Goal: Use online tool/utility: Utilize a website feature to perform a specific function

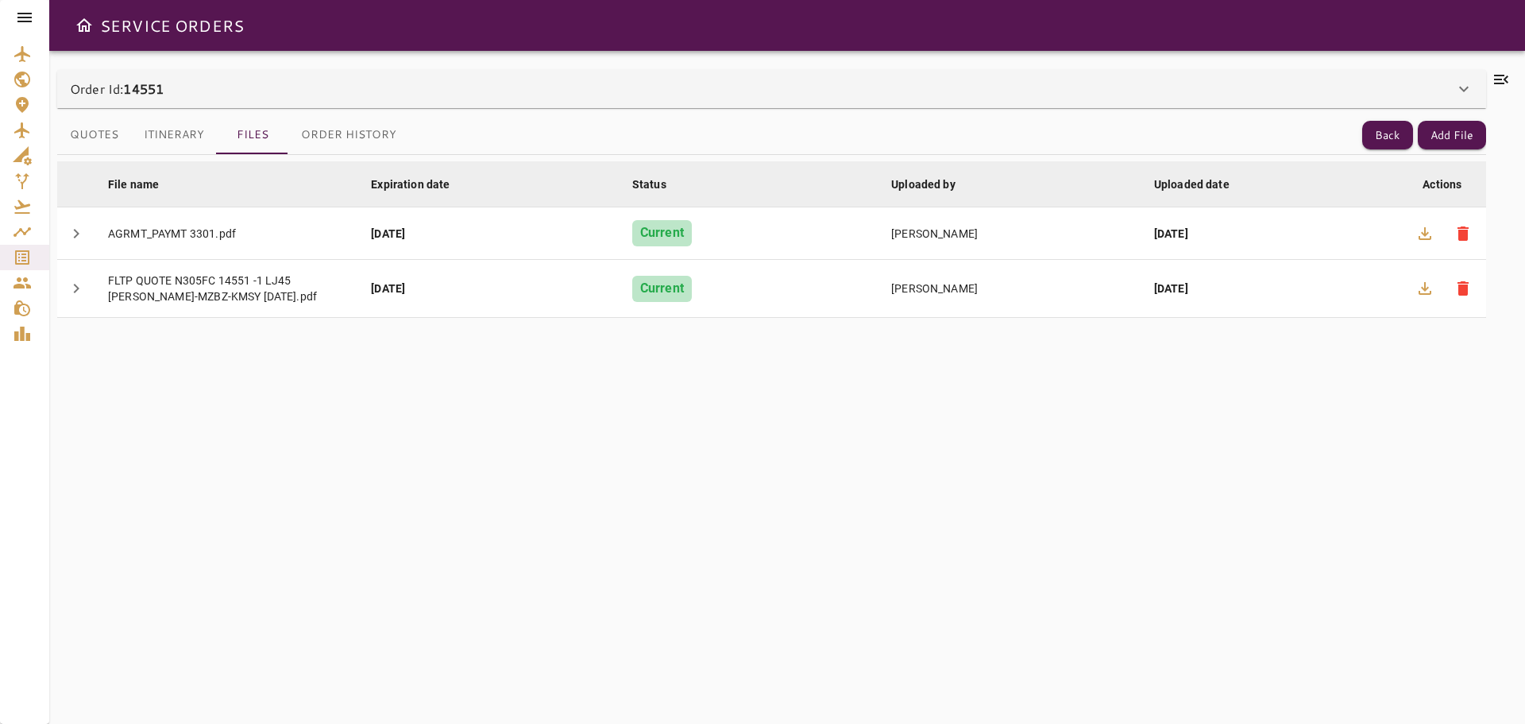
click at [28, 17] on icon at bounding box center [24, 18] width 14 height 10
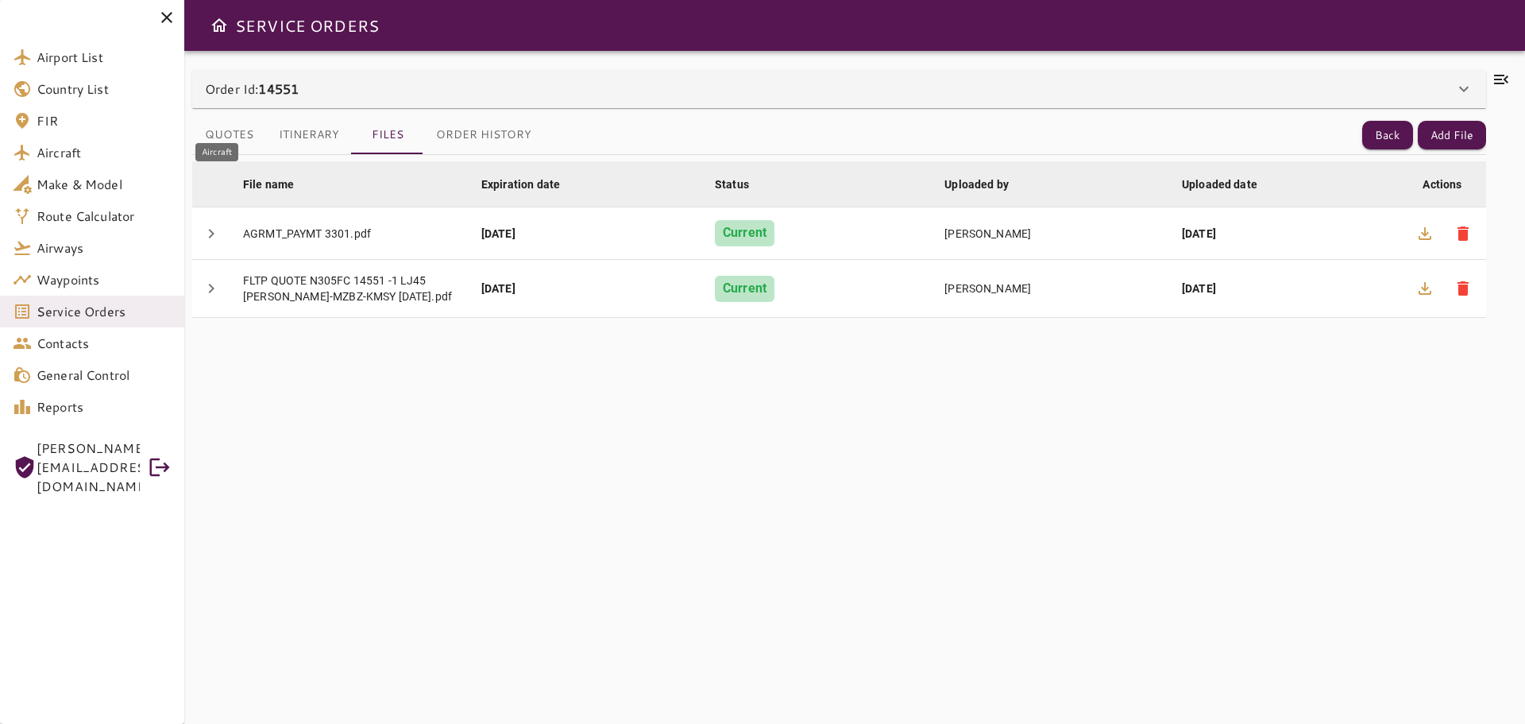
click at [48, 153] on span "Aircraft" at bounding box center [104, 152] width 135 height 19
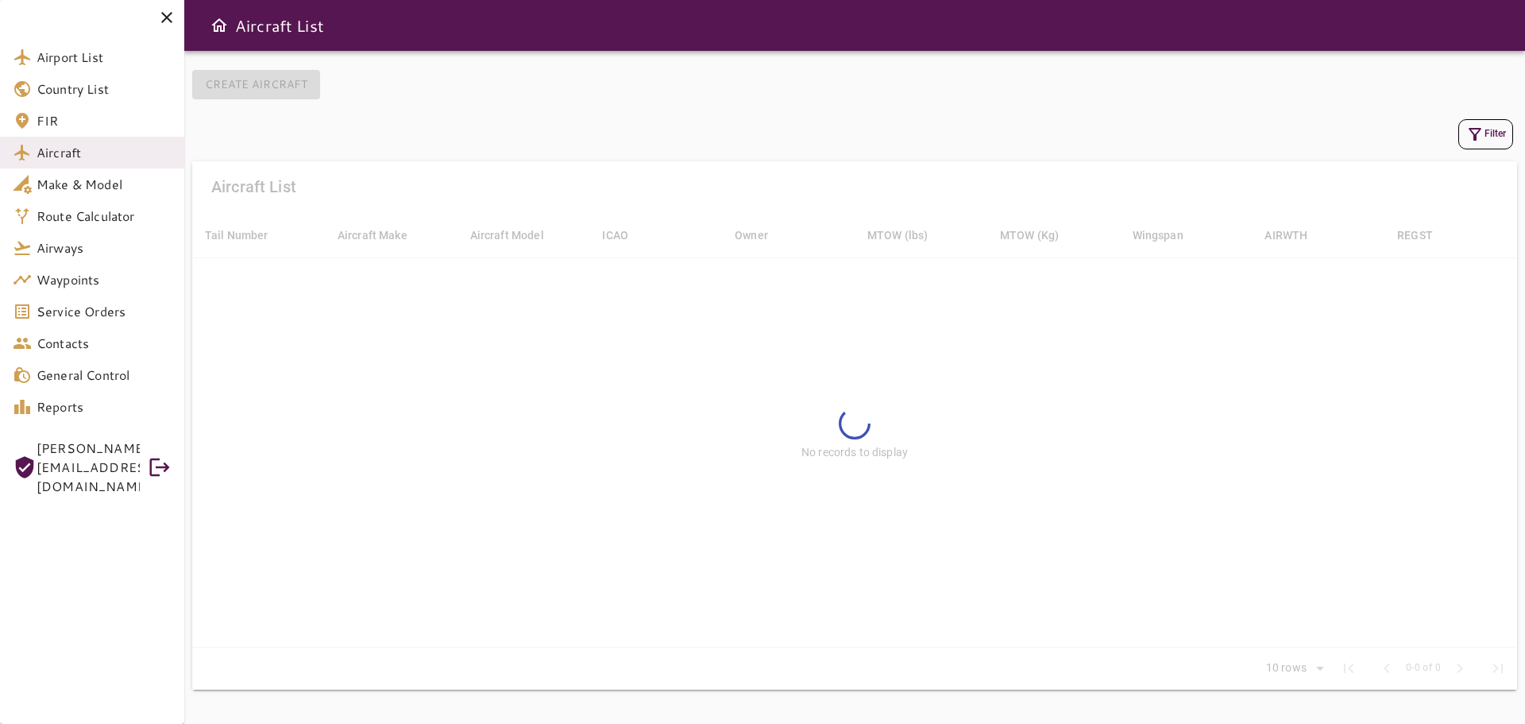
click at [1506, 134] on button "Filter" at bounding box center [1485, 134] width 55 height 30
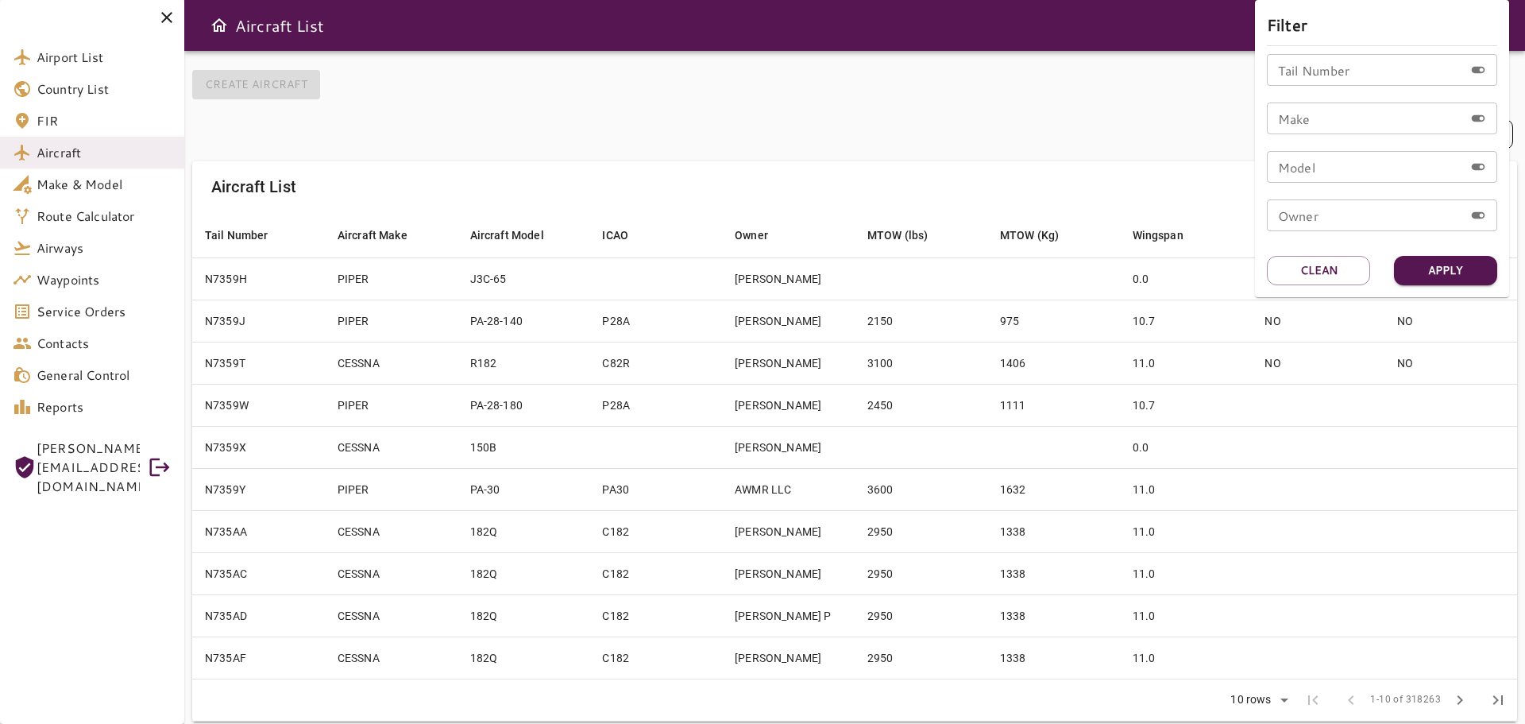
click at [1331, 118] on input "Make" at bounding box center [1365, 118] width 197 height 32
type input "******"
click at [1458, 267] on button "Apply" at bounding box center [1445, 270] width 103 height 29
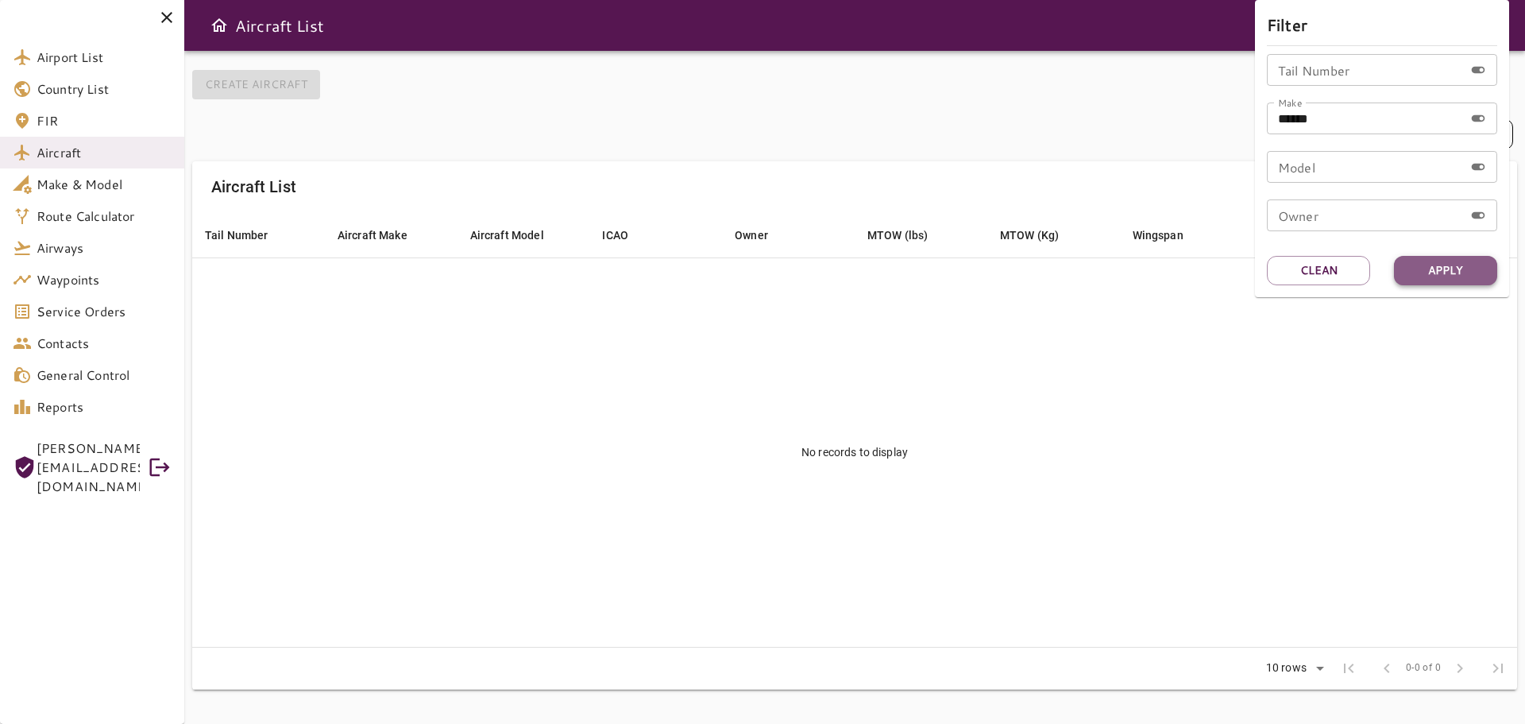
click at [1456, 266] on button "Apply" at bounding box center [1445, 270] width 103 height 29
drag, startPoint x: 1369, startPoint y: 121, endPoint x: 1253, endPoint y: 136, distance: 117.7
click at [1253, 136] on div "Filter Tail Number Tail Number Make ****** Make Model Model Owner Owner Apply C…" at bounding box center [762, 362] width 1525 height 724
click at [1315, 64] on input "Tail Number" at bounding box center [1365, 70] width 197 height 32
paste input "******"
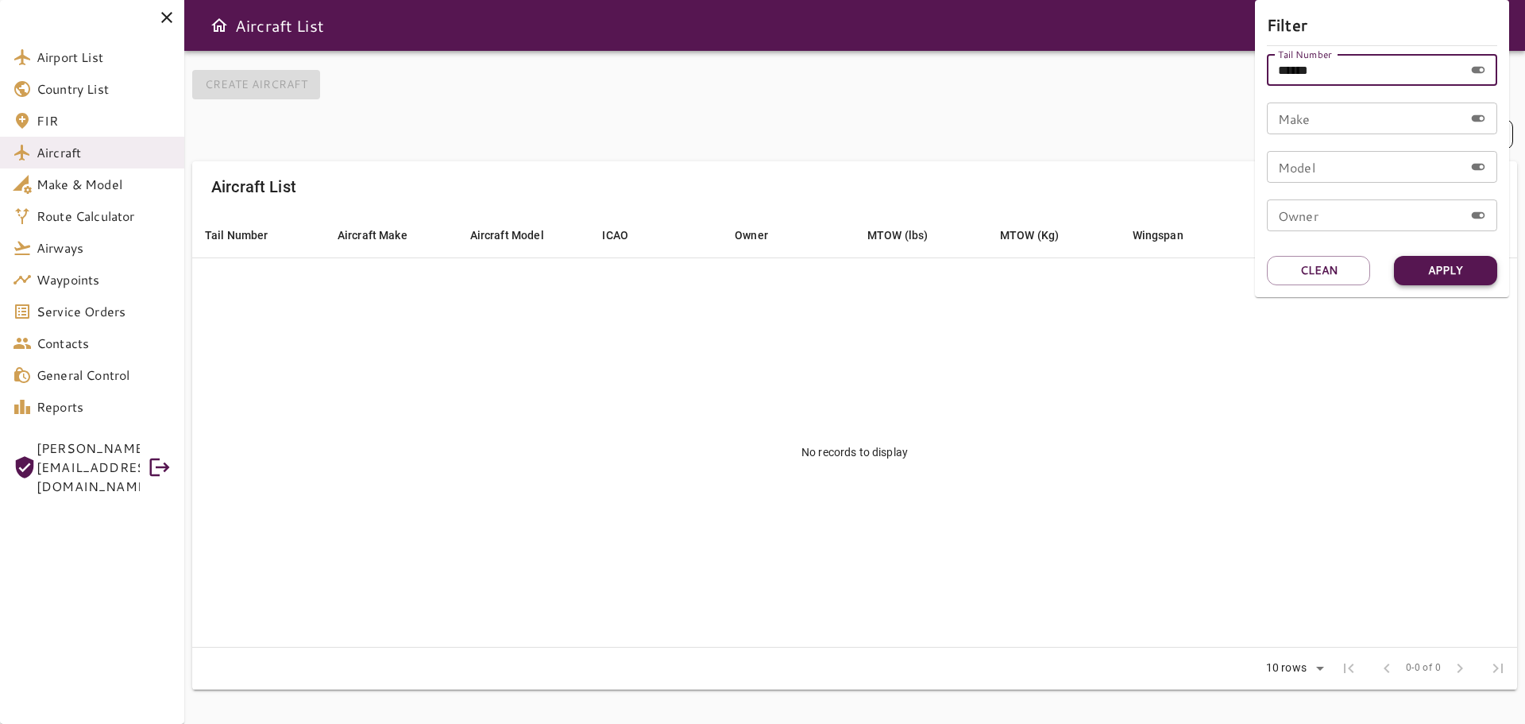
type input "******"
click at [1429, 272] on button "Apply" at bounding box center [1445, 270] width 103 height 29
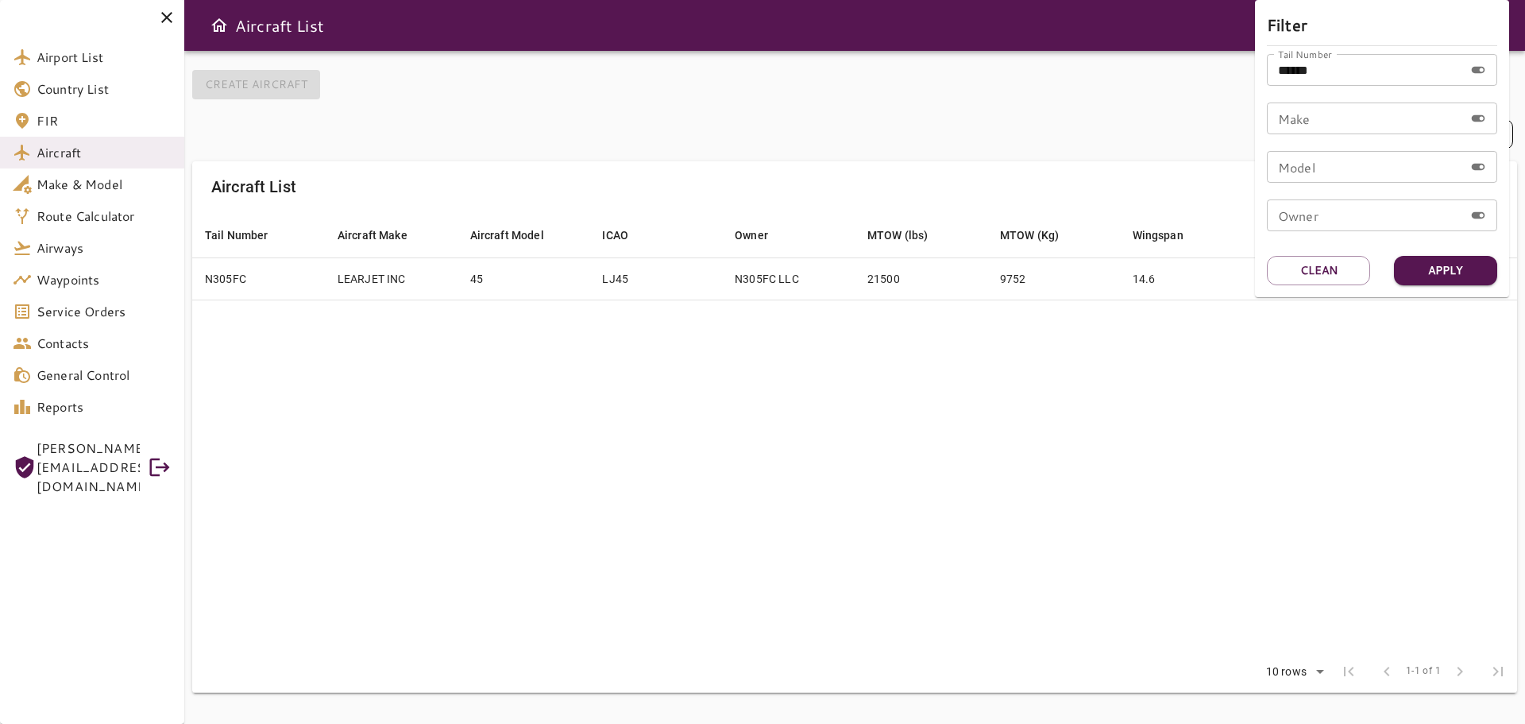
click at [549, 411] on div at bounding box center [762, 362] width 1525 height 724
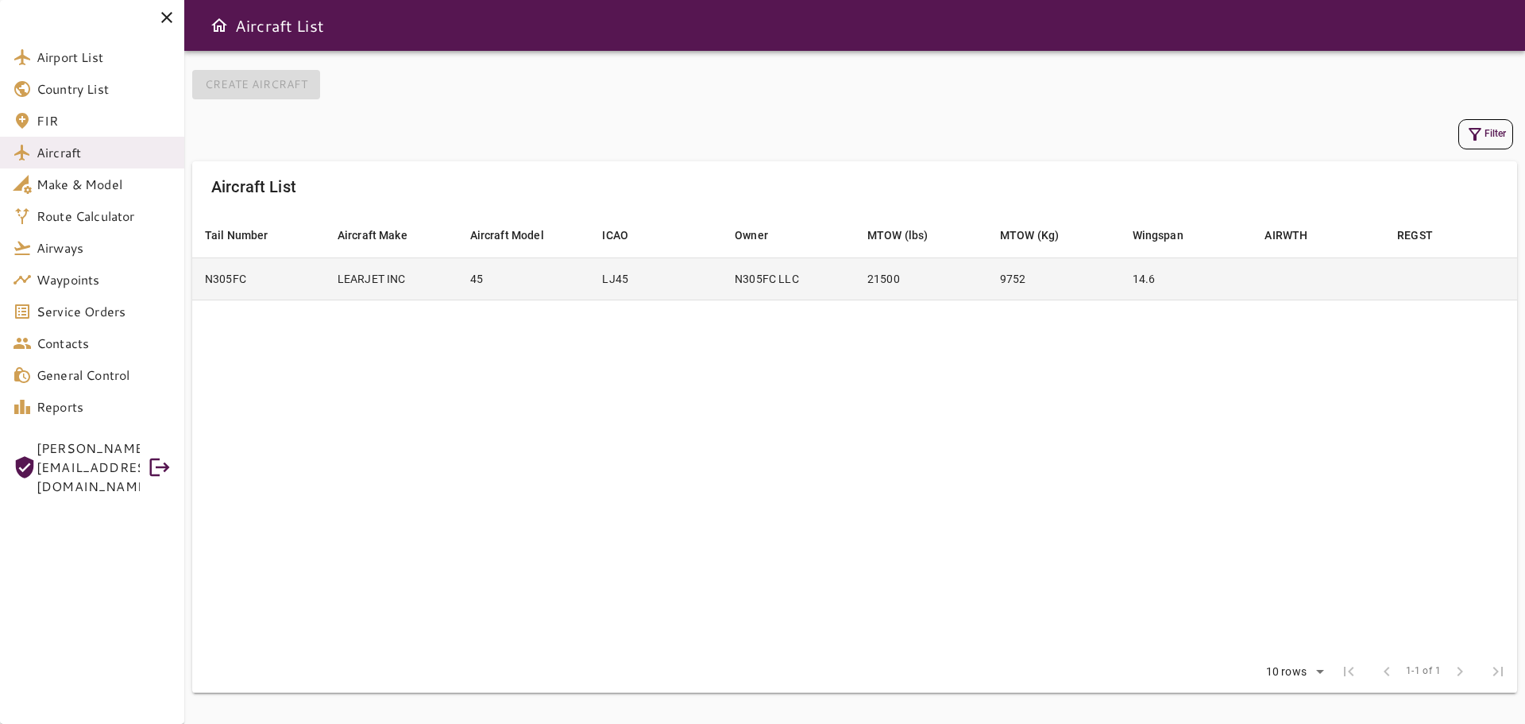
click at [391, 286] on td "LEARJET INC" at bounding box center [391, 278] width 133 height 42
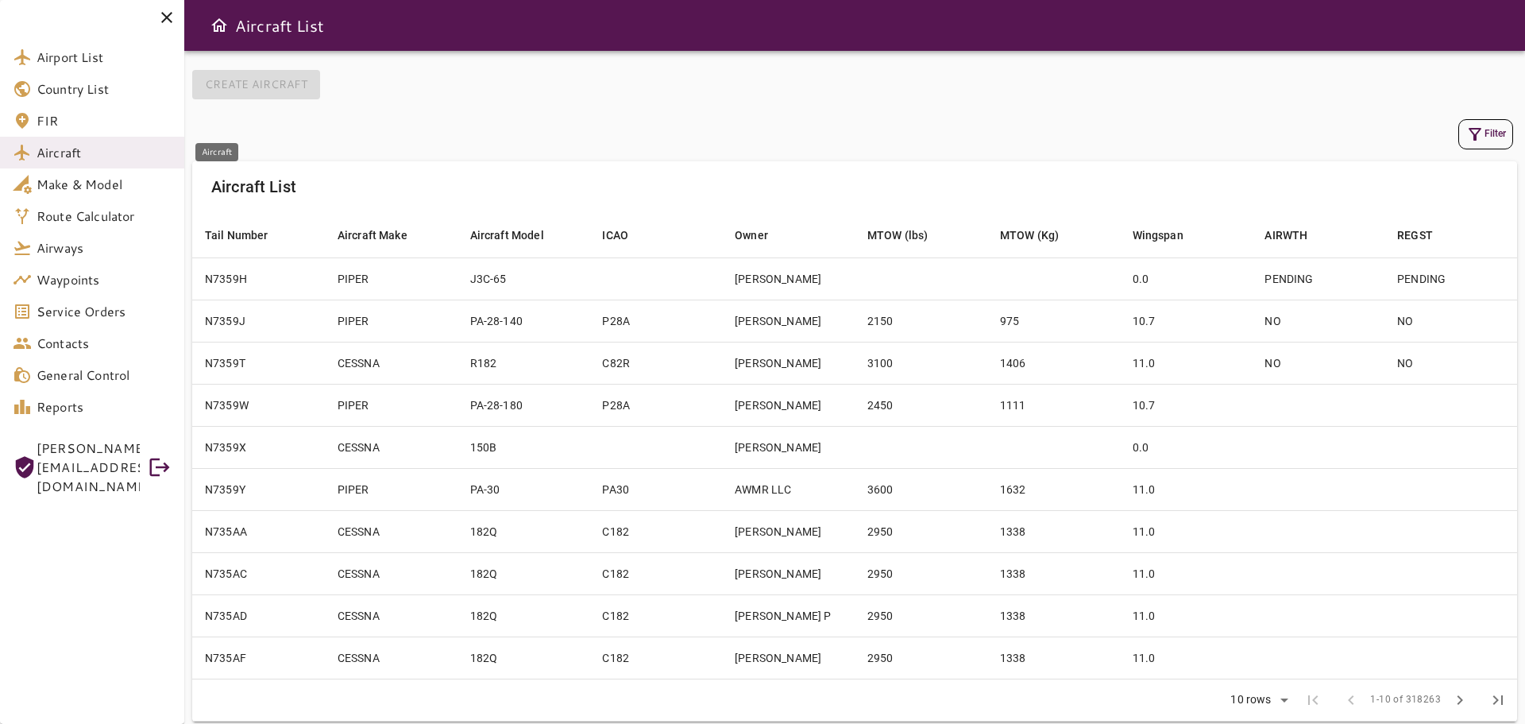
click at [95, 149] on span "Aircraft" at bounding box center [104, 152] width 135 height 19
click at [1496, 137] on button "Filter" at bounding box center [1485, 134] width 55 height 30
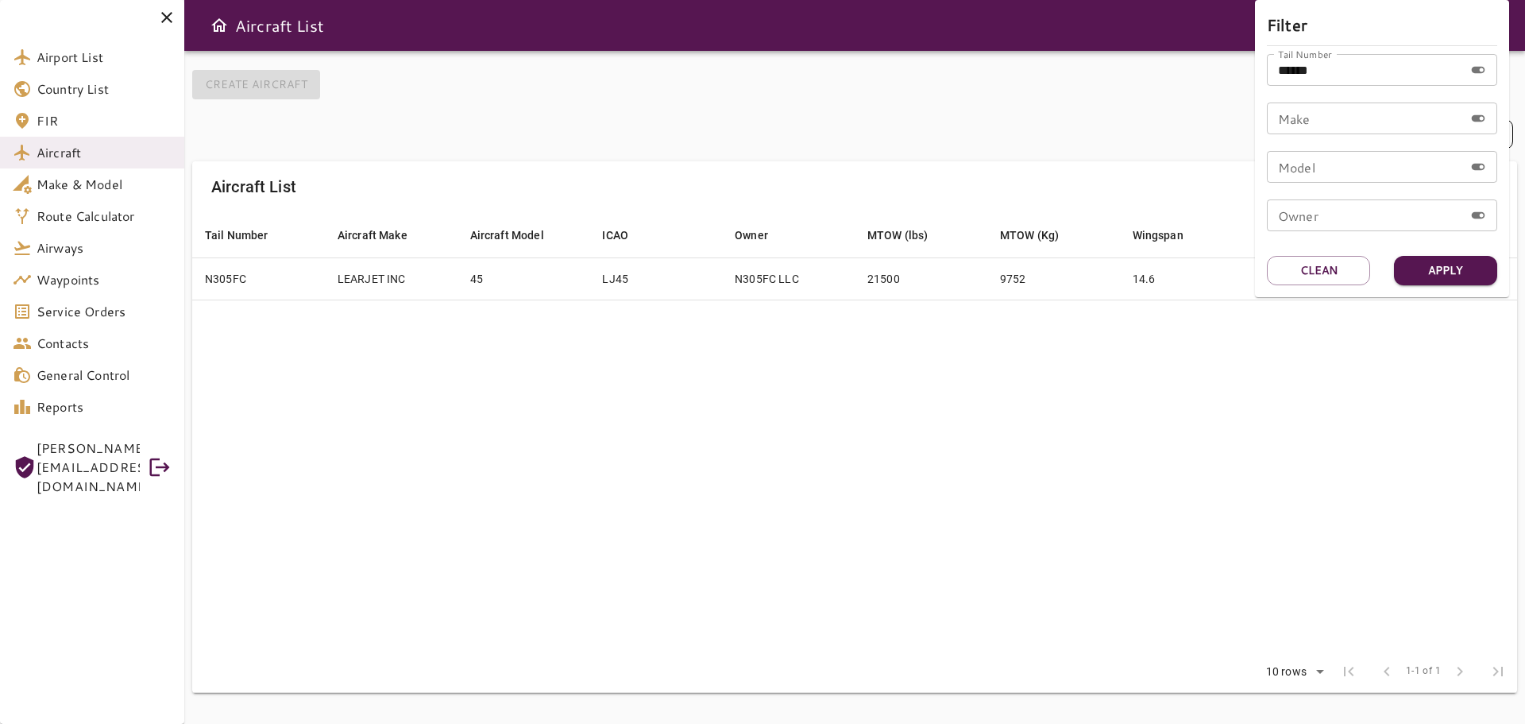
click at [975, 433] on div at bounding box center [762, 362] width 1525 height 724
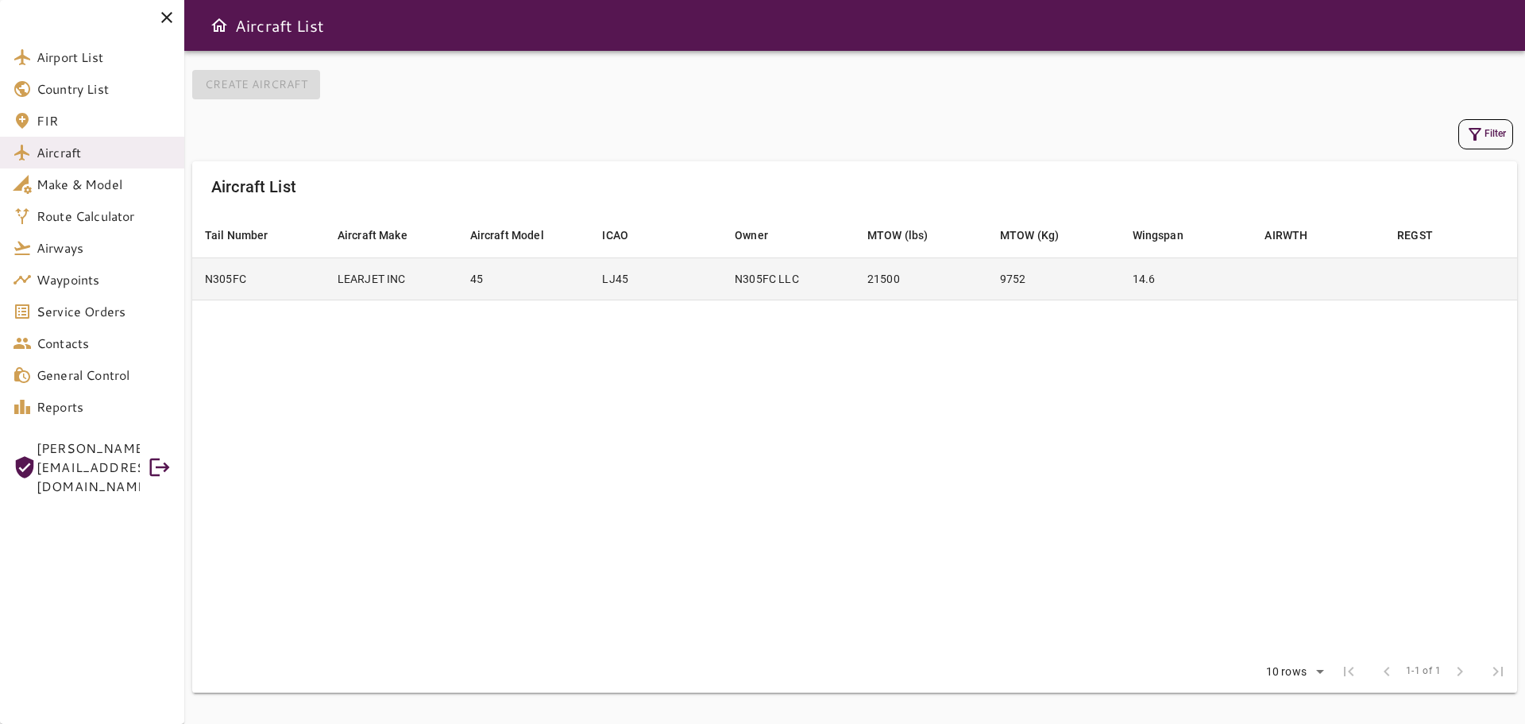
click at [462, 287] on td "45" at bounding box center [524, 278] width 133 height 42
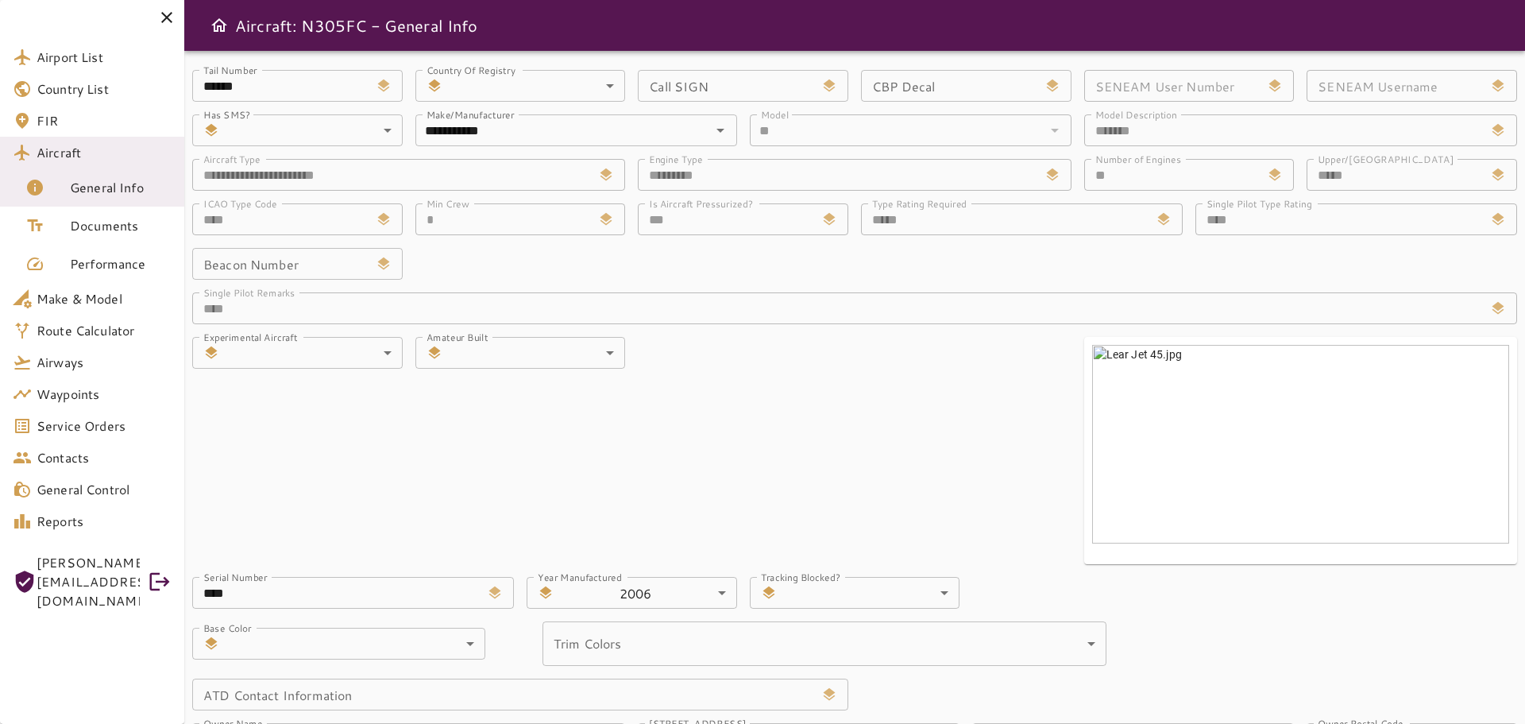
click at [178, 19] on div at bounding box center [92, 17] width 184 height 35
click at [168, 16] on icon at bounding box center [166, 17] width 11 height 11
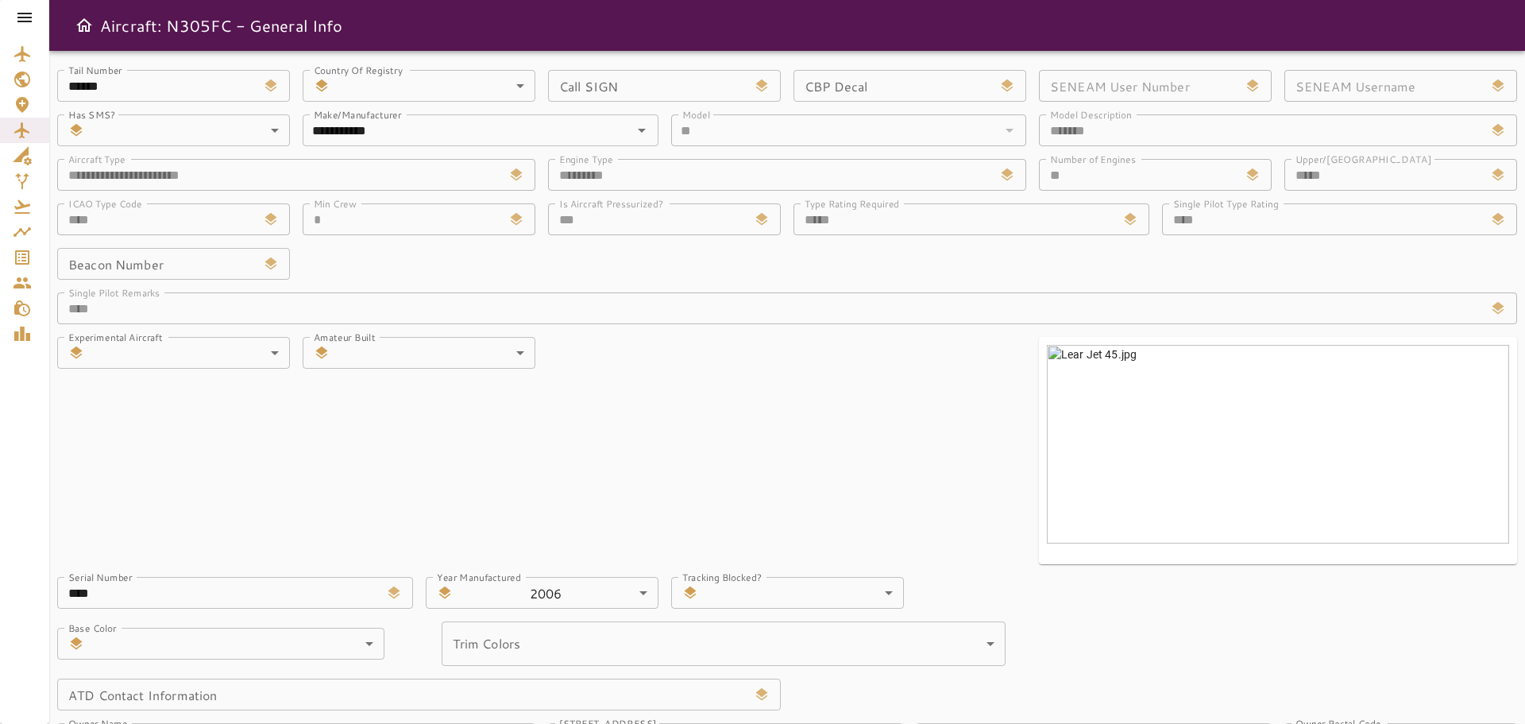
click at [24, 25] on icon at bounding box center [24, 17] width 19 height 19
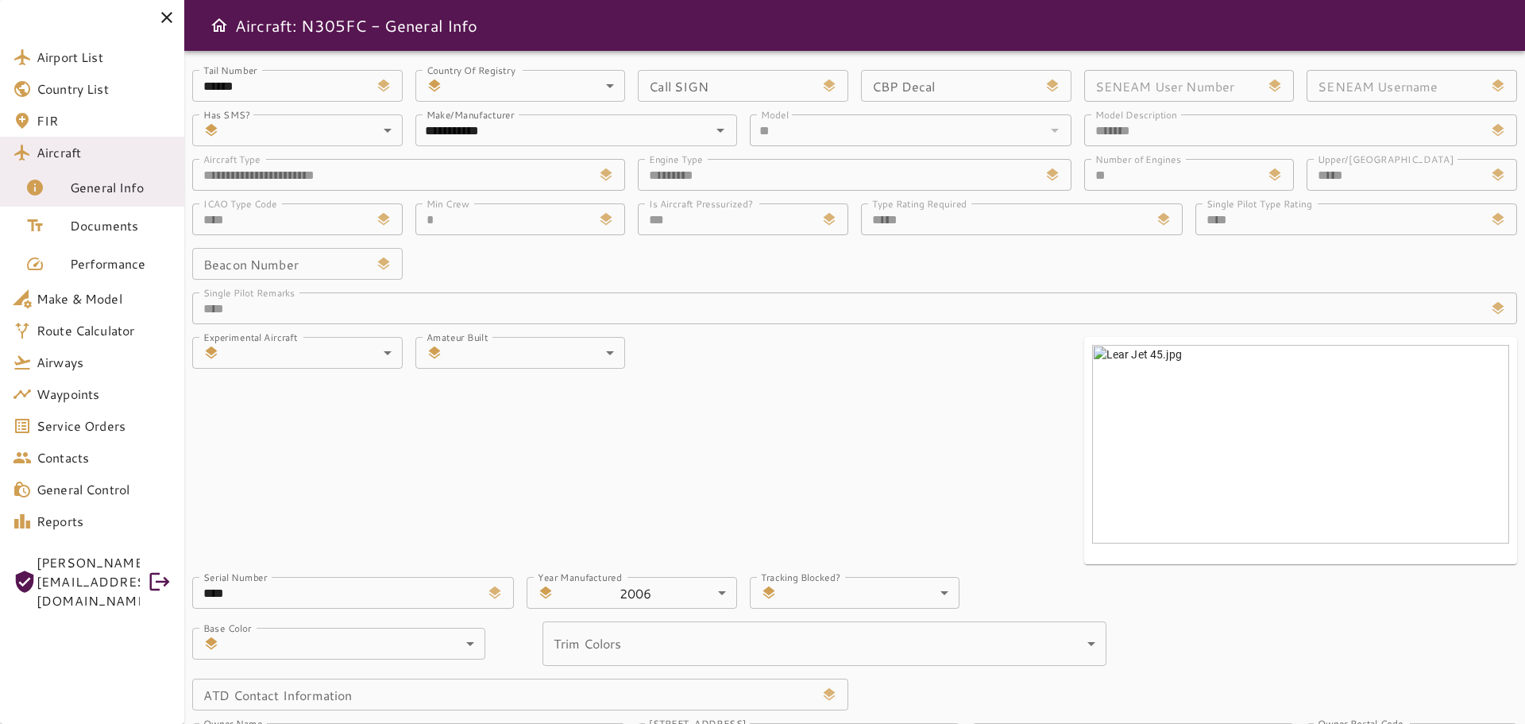
click at [168, 21] on icon at bounding box center [166, 17] width 19 height 19
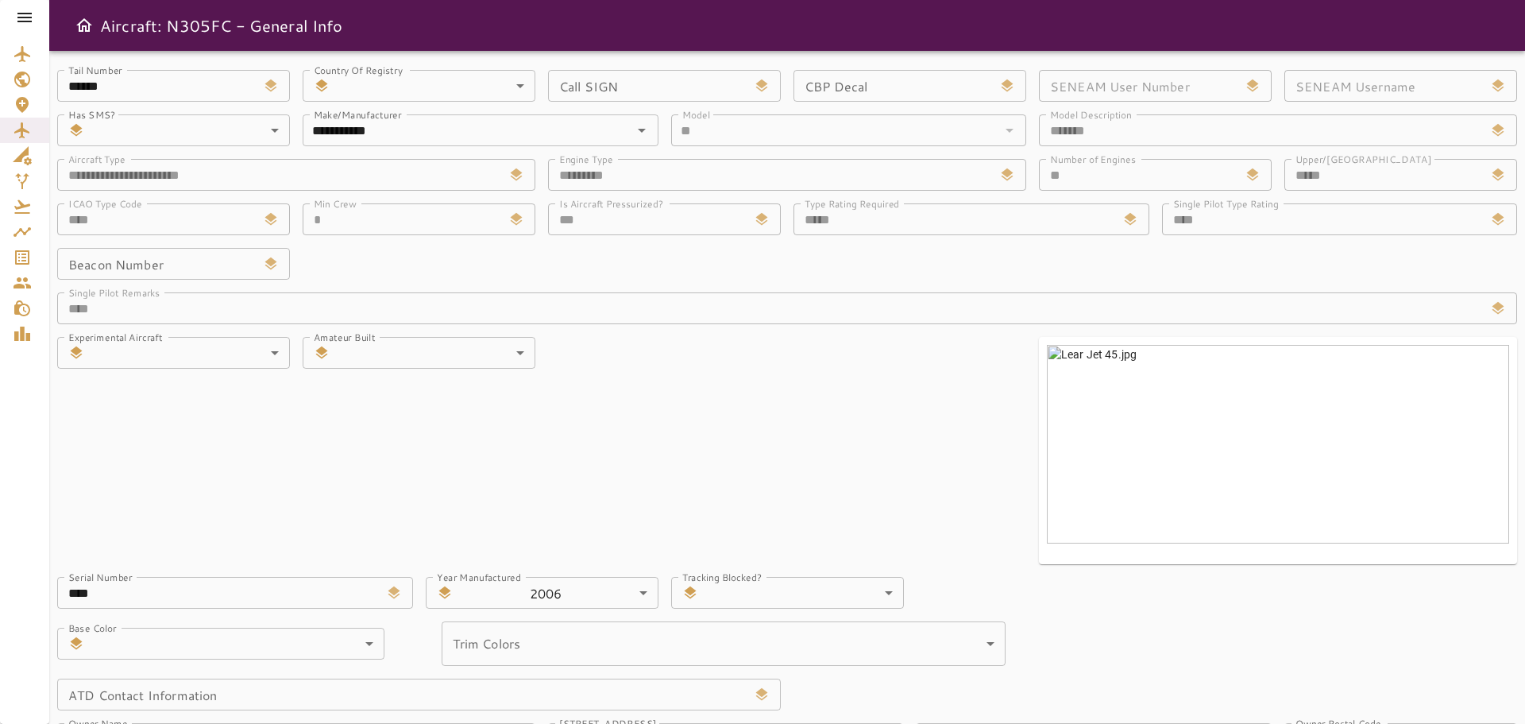
click at [25, 29] on div at bounding box center [24, 17] width 49 height 35
click at [25, 22] on icon at bounding box center [24, 18] width 14 height 10
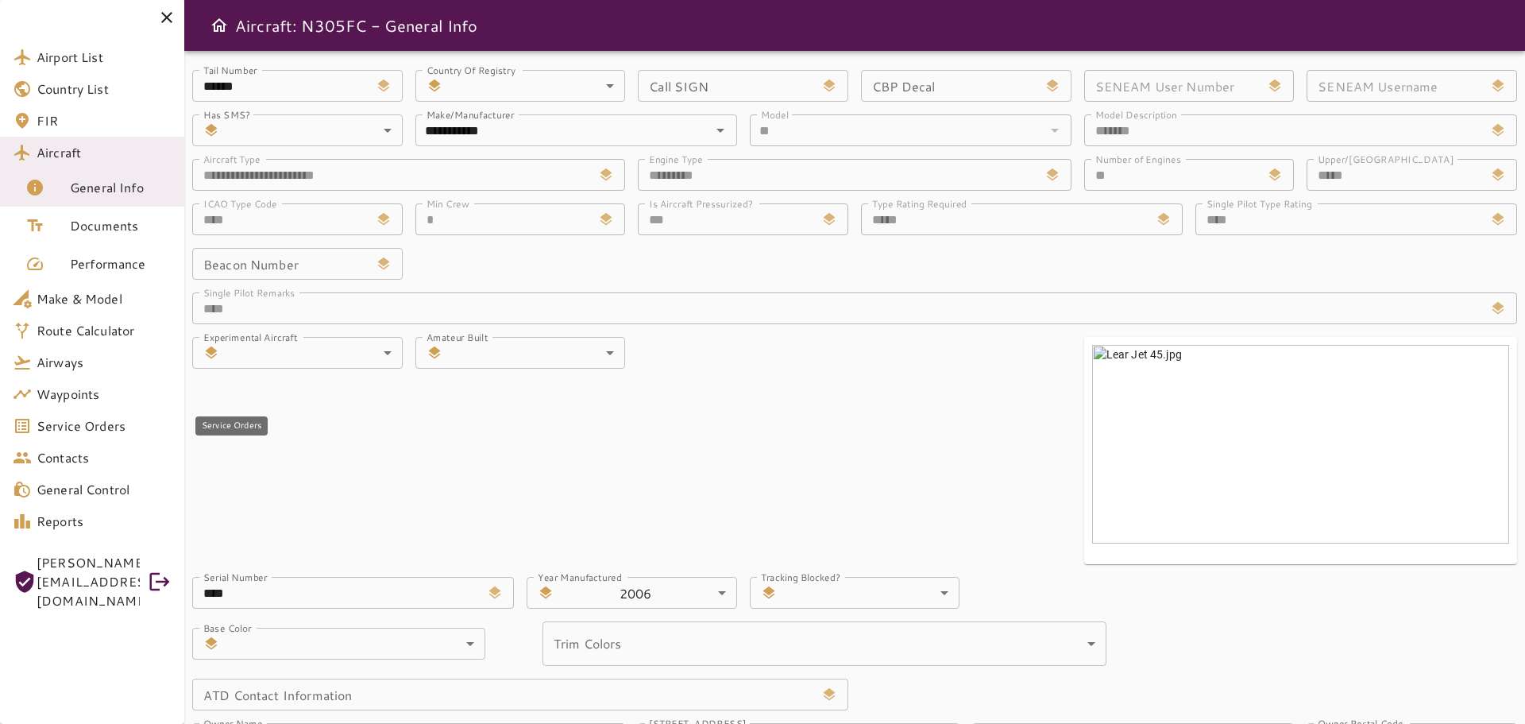
click at [94, 433] on span "Service Orders" at bounding box center [104, 425] width 135 height 19
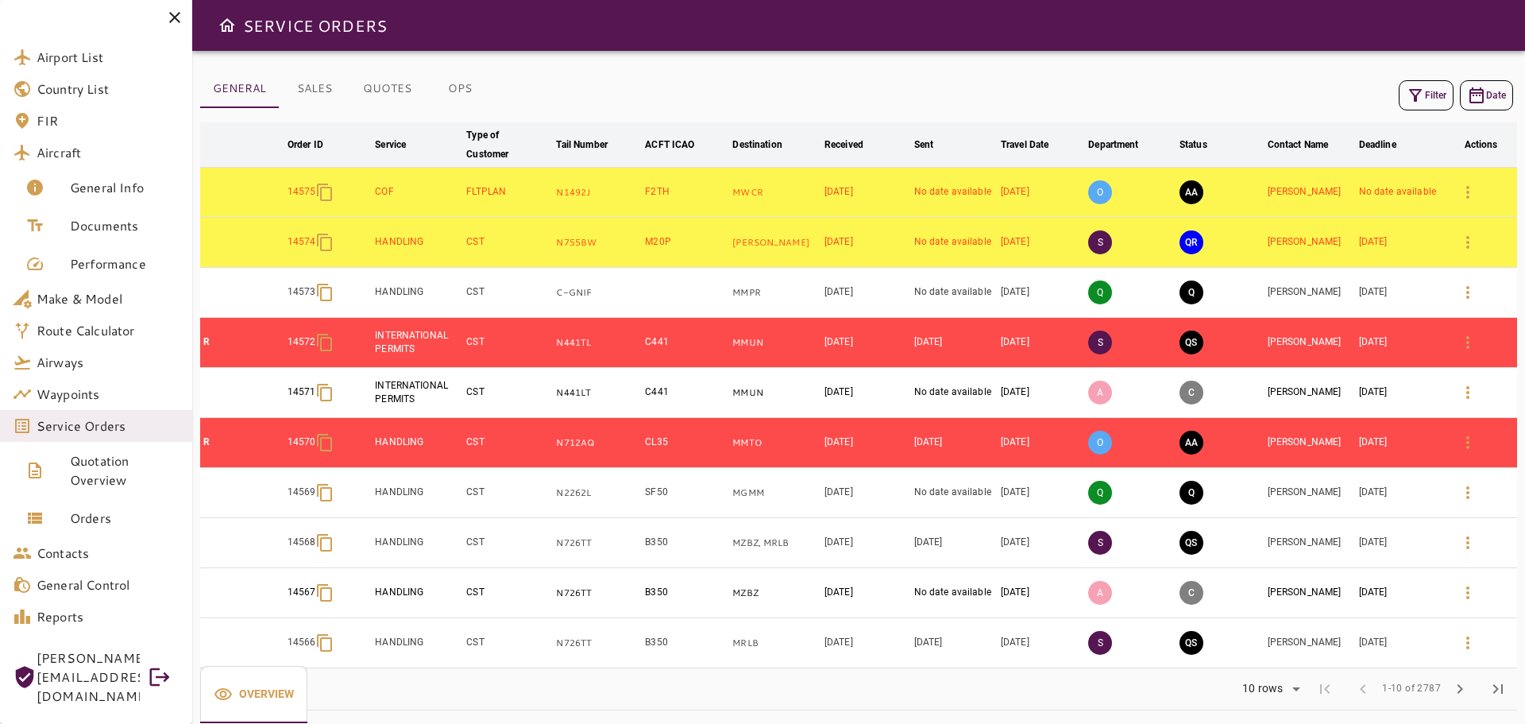
click at [1420, 98] on icon "button" at bounding box center [1415, 95] width 19 height 19
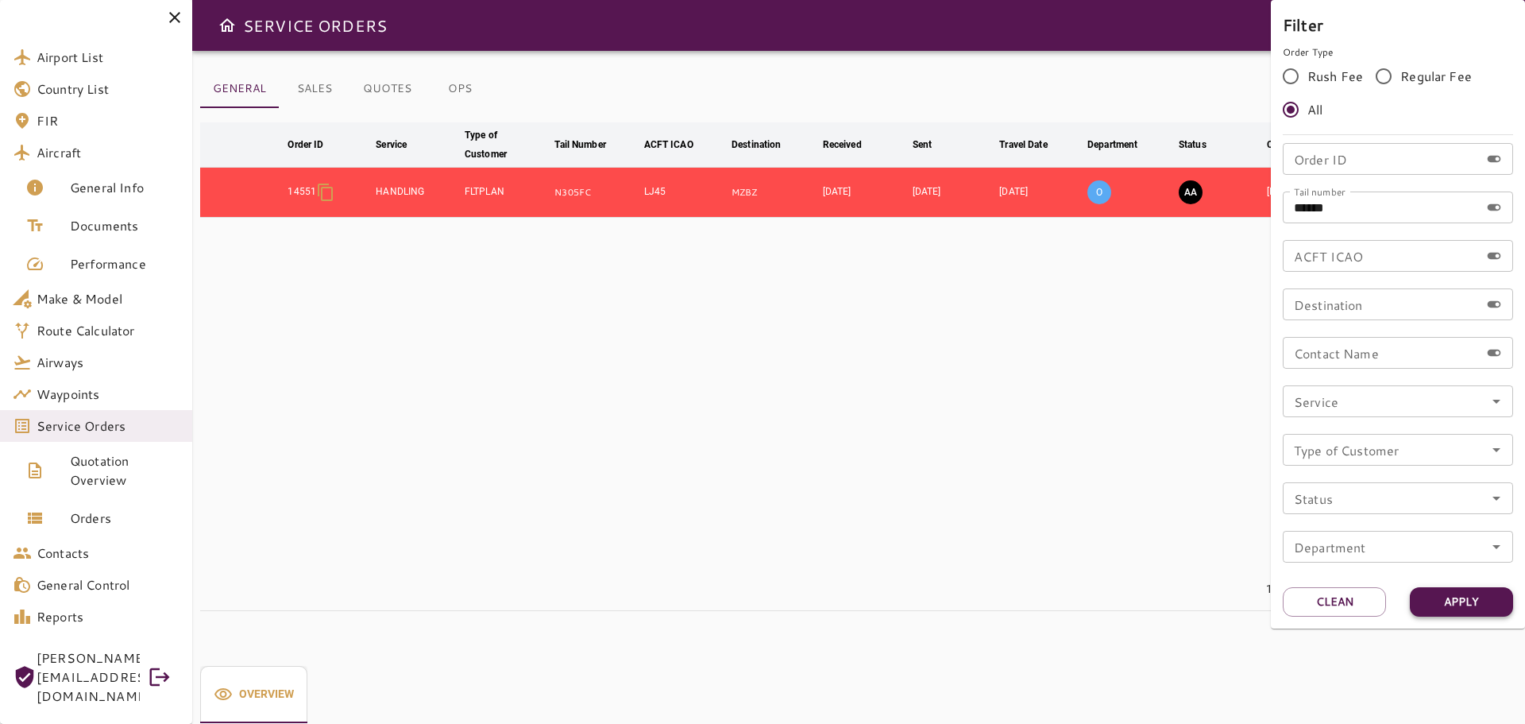
click at [1469, 598] on button "Apply" at bounding box center [1461, 601] width 103 height 29
click at [1478, 611] on button "Apply" at bounding box center [1461, 601] width 103 height 29
click at [1053, 463] on div at bounding box center [762, 362] width 1525 height 724
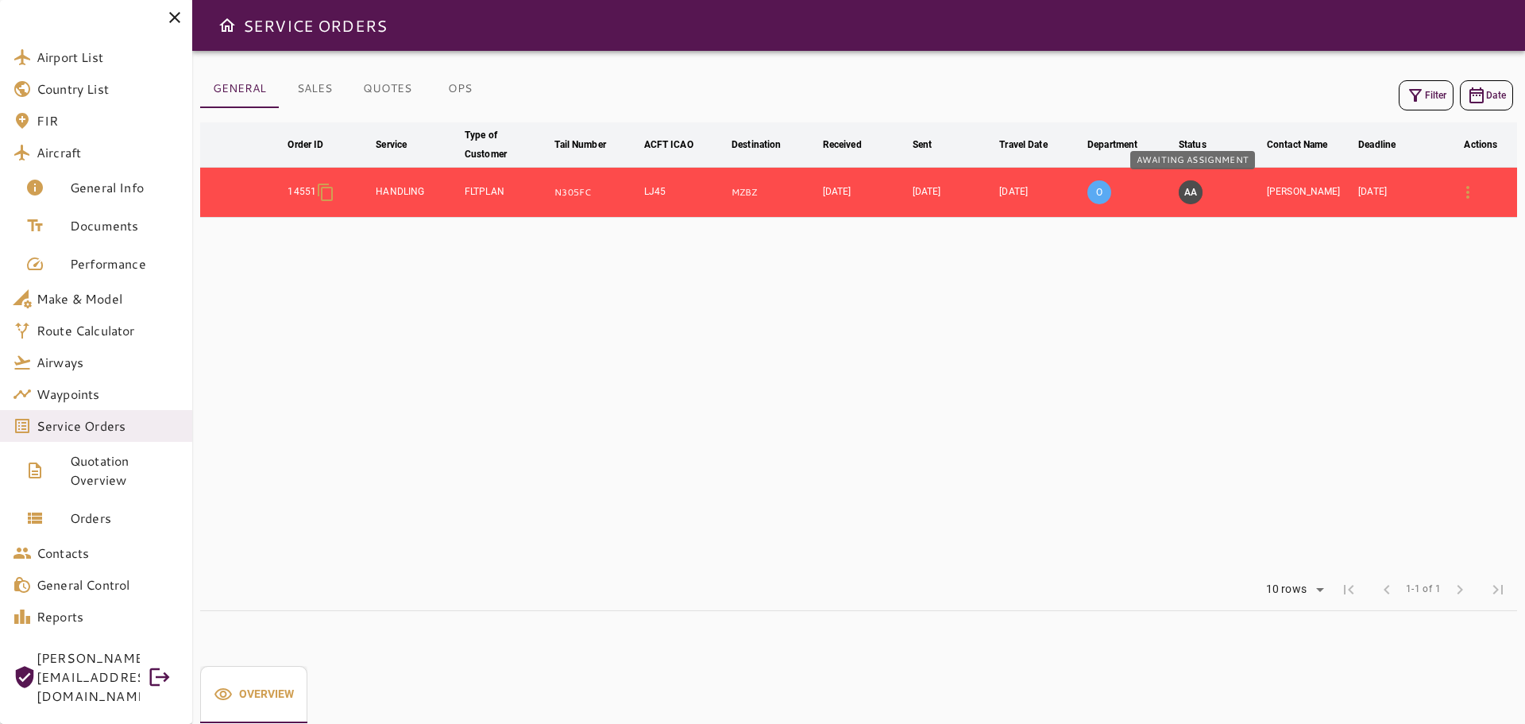
click at [1192, 192] on button "AA" at bounding box center [1191, 192] width 24 height 24
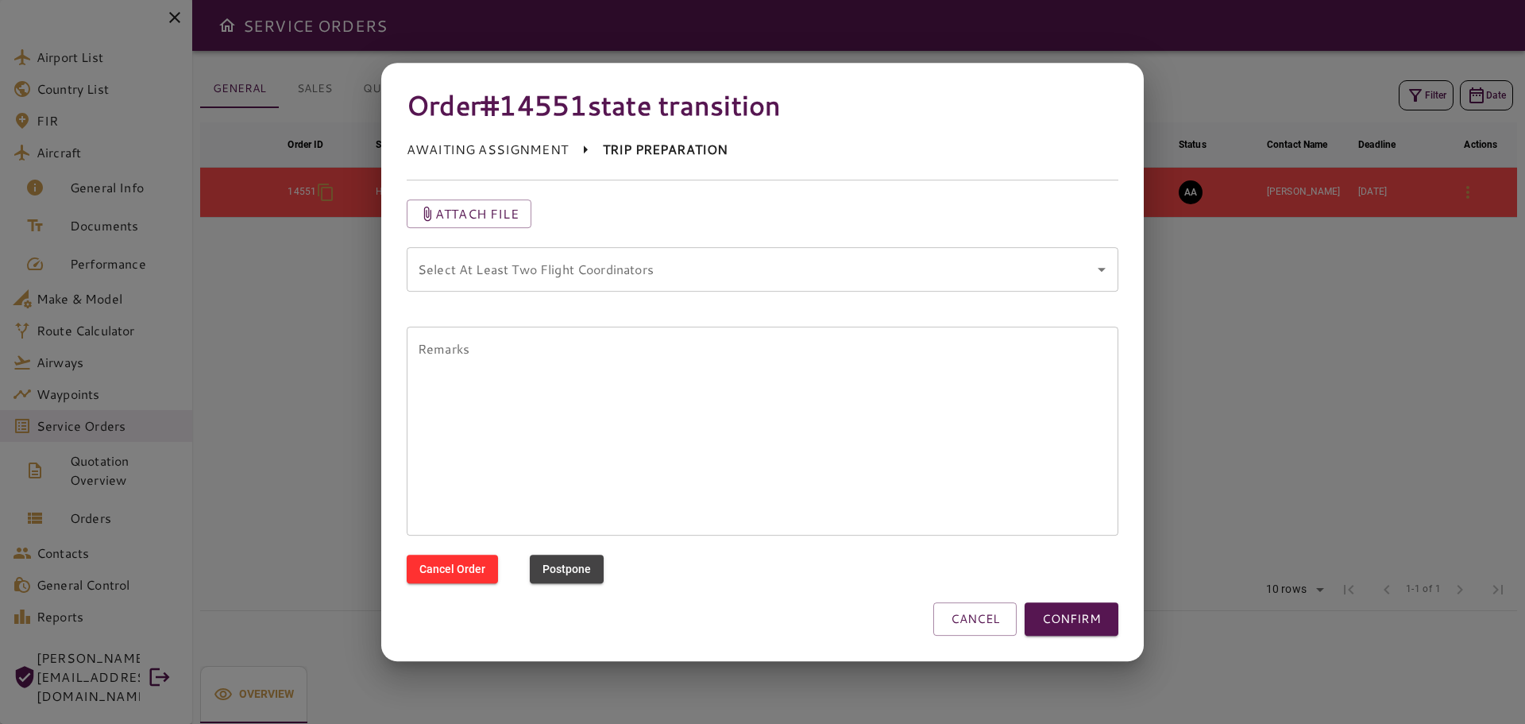
click at [587, 275] on coordinators "Select At Least Two Flight Coordinators" at bounding box center [751, 269] width 674 height 30
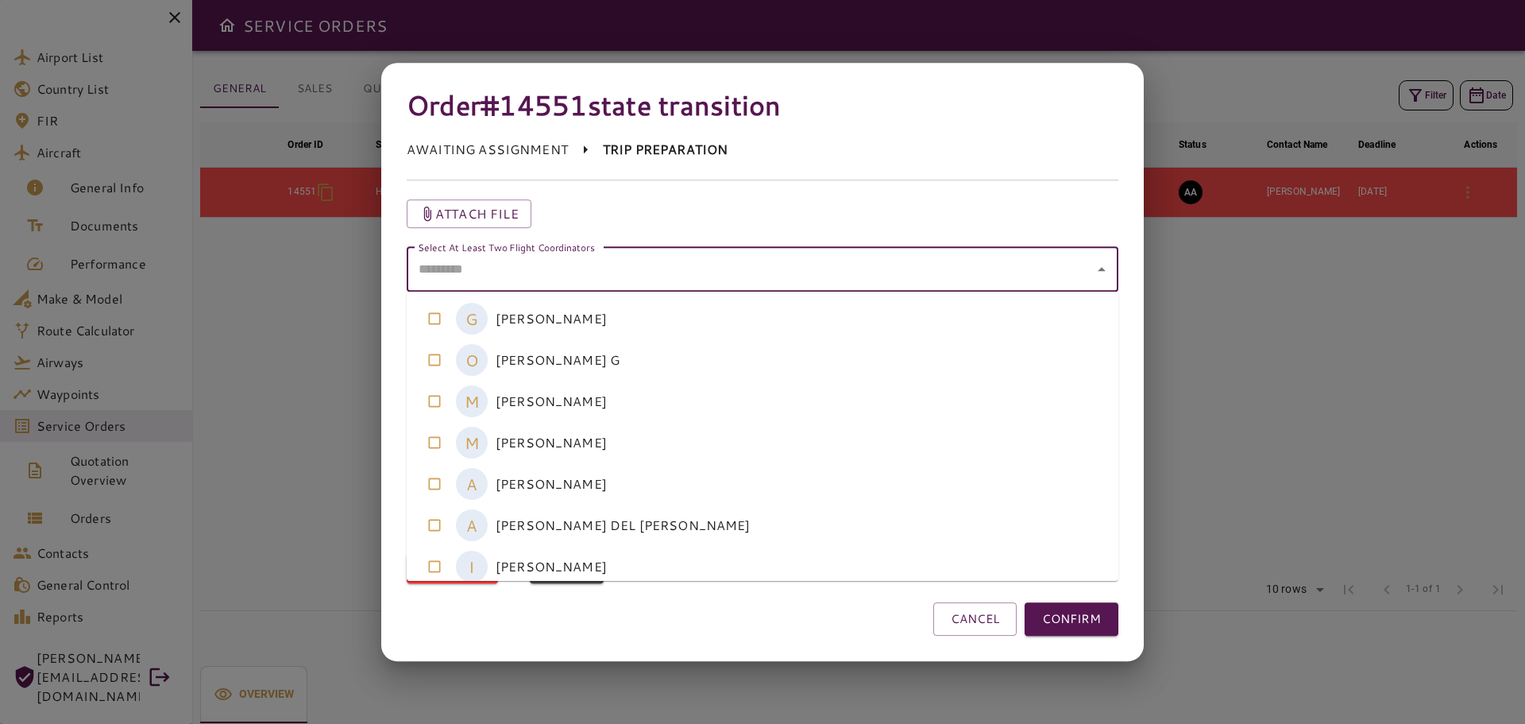
click at [570, 435] on coordinators-option-3 "M [PERSON_NAME]" at bounding box center [763, 442] width 712 height 41
click at [542, 403] on coordinators-option-2 "M [PERSON_NAME]" at bounding box center [763, 401] width 712 height 41
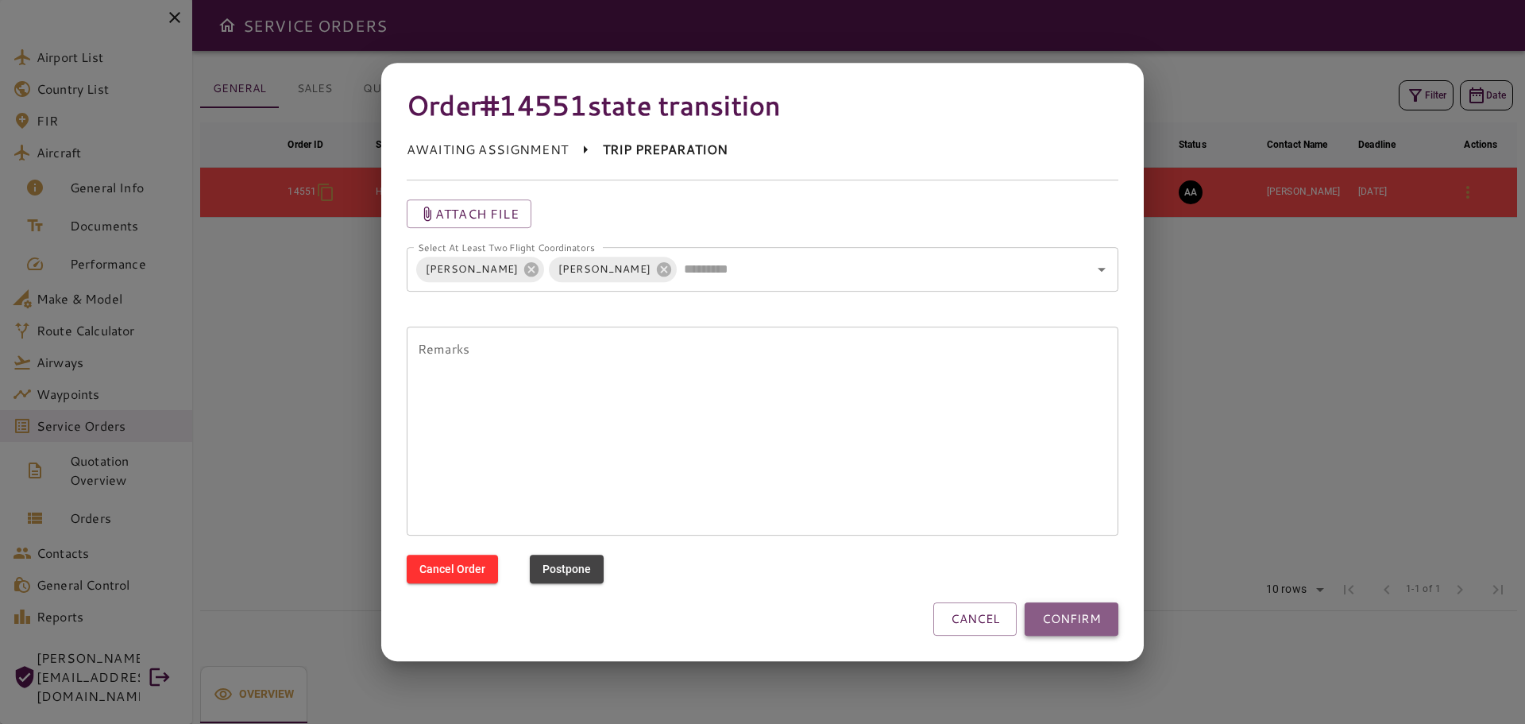
click at [1067, 624] on button "CONFIRM" at bounding box center [1072, 618] width 94 height 33
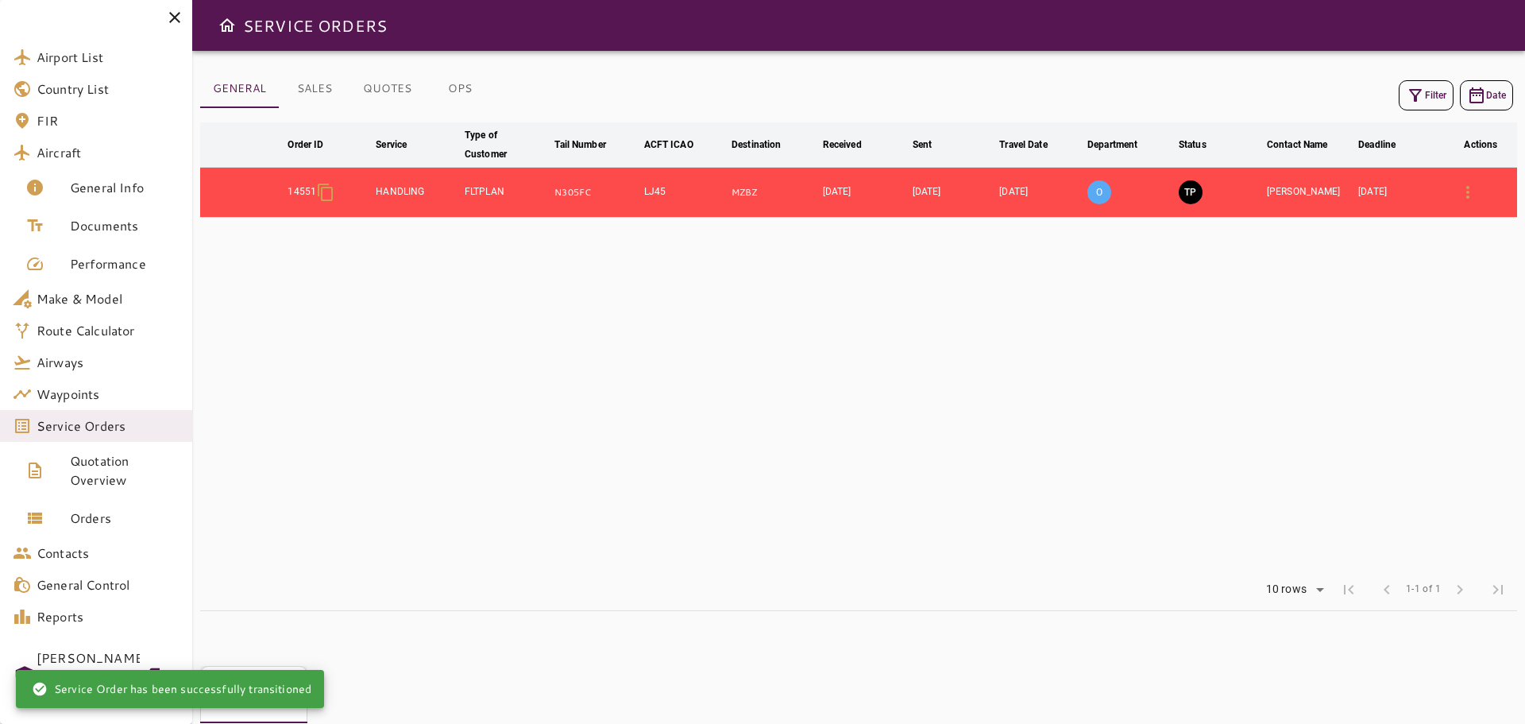
click at [1090, 397] on table "arrow_downward Order ID arrow_downward Service arrow_downward Type of Customer …" at bounding box center [858, 345] width 1317 height 446
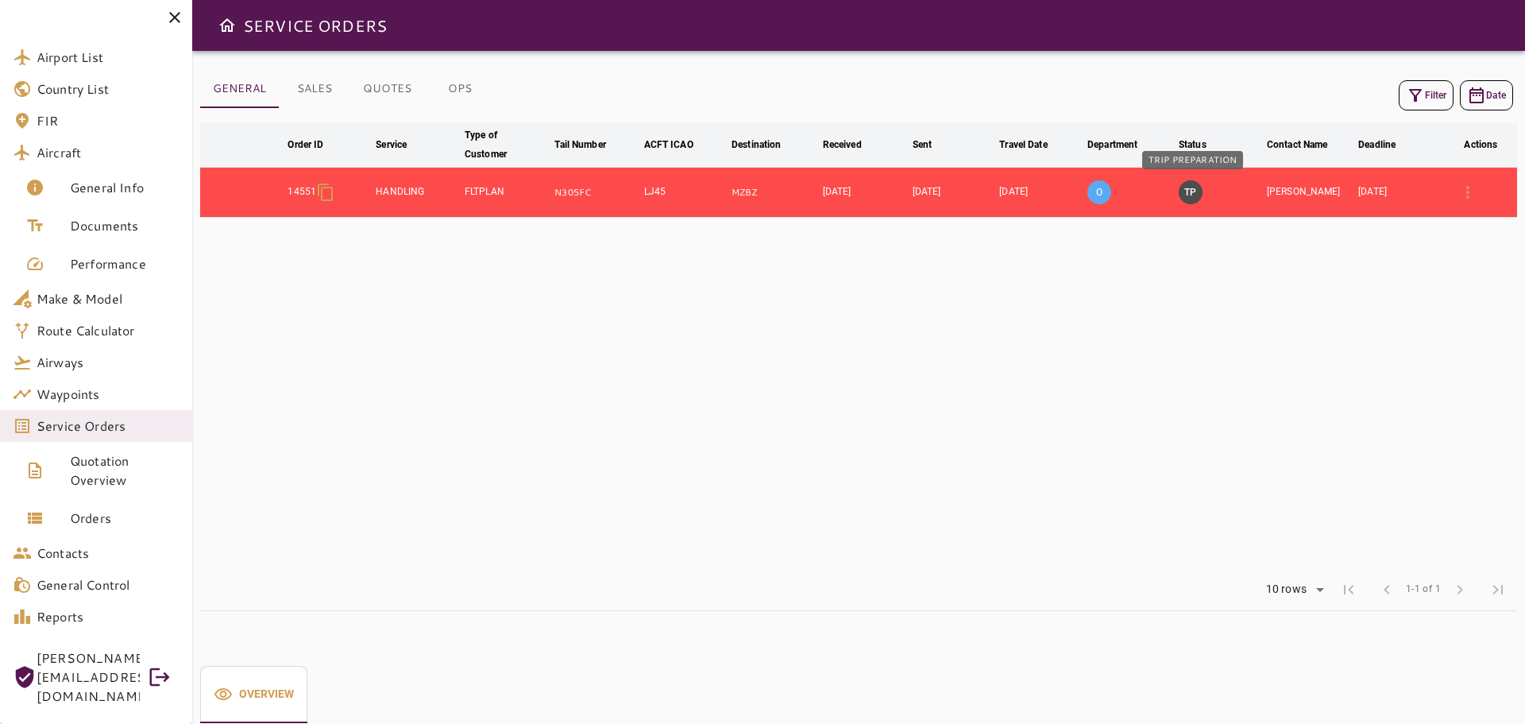
click at [1190, 195] on button "TP" at bounding box center [1191, 192] width 24 height 24
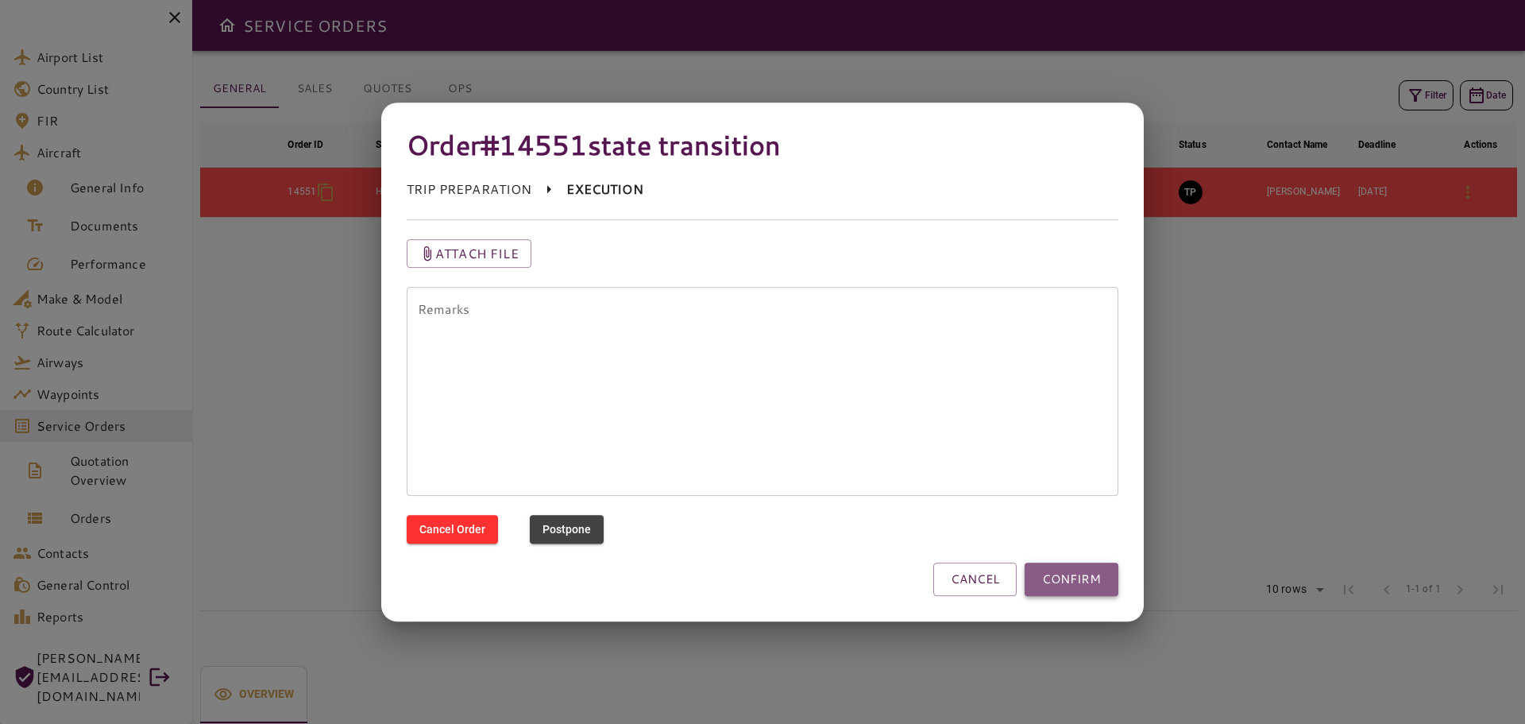
click at [1088, 583] on button "CONFIRM" at bounding box center [1072, 578] width 94 height 33
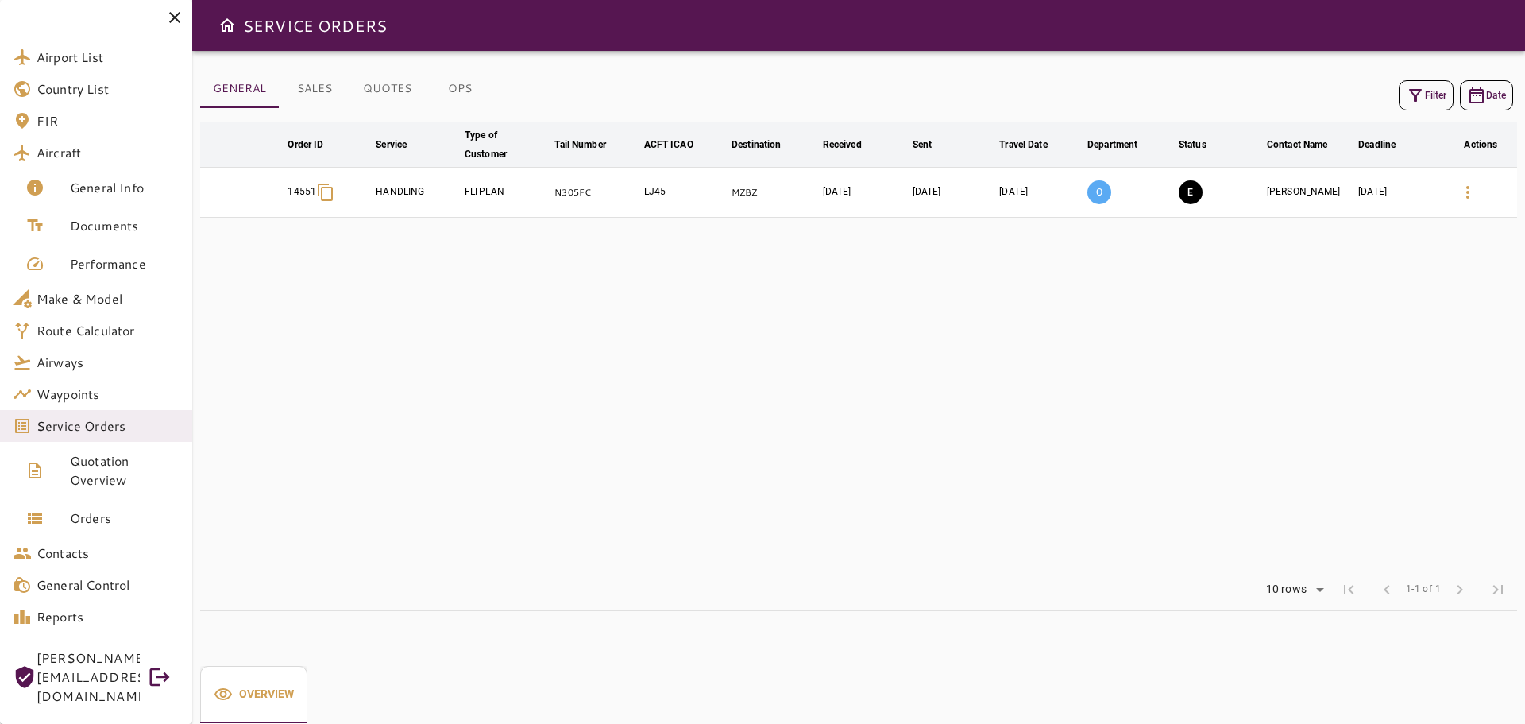
click at [867, 386] on table "arrow_downward Order ID arrow_downward Service arrow_downward Type of Customer …" at bounding box center [858, 345] width 1317 height 446
click at [99, 328] on span "Route Calculator" at bounding box center [108, 330] width 143 height 19
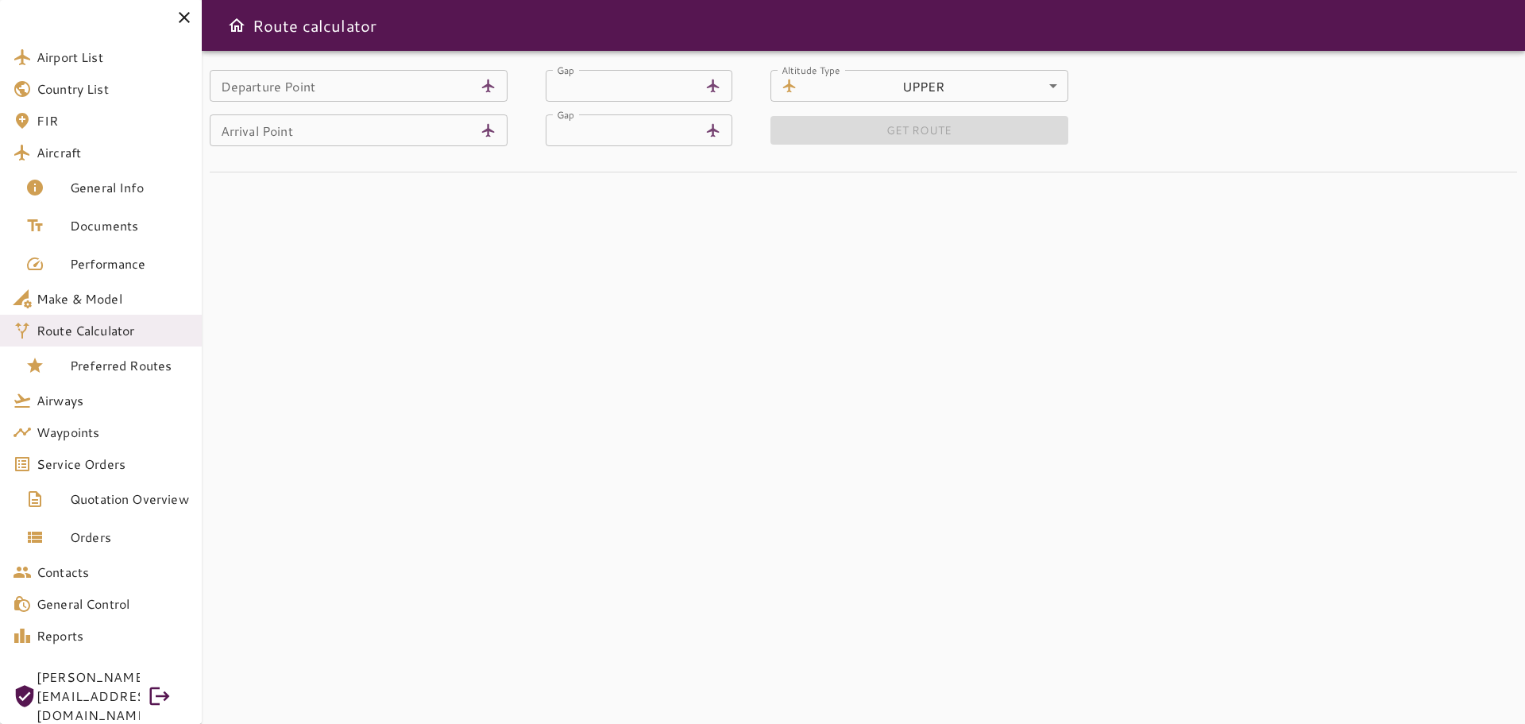
click at [303, 100] on input "Departure Point" at bounding box center [342, 86] width 265 height 32
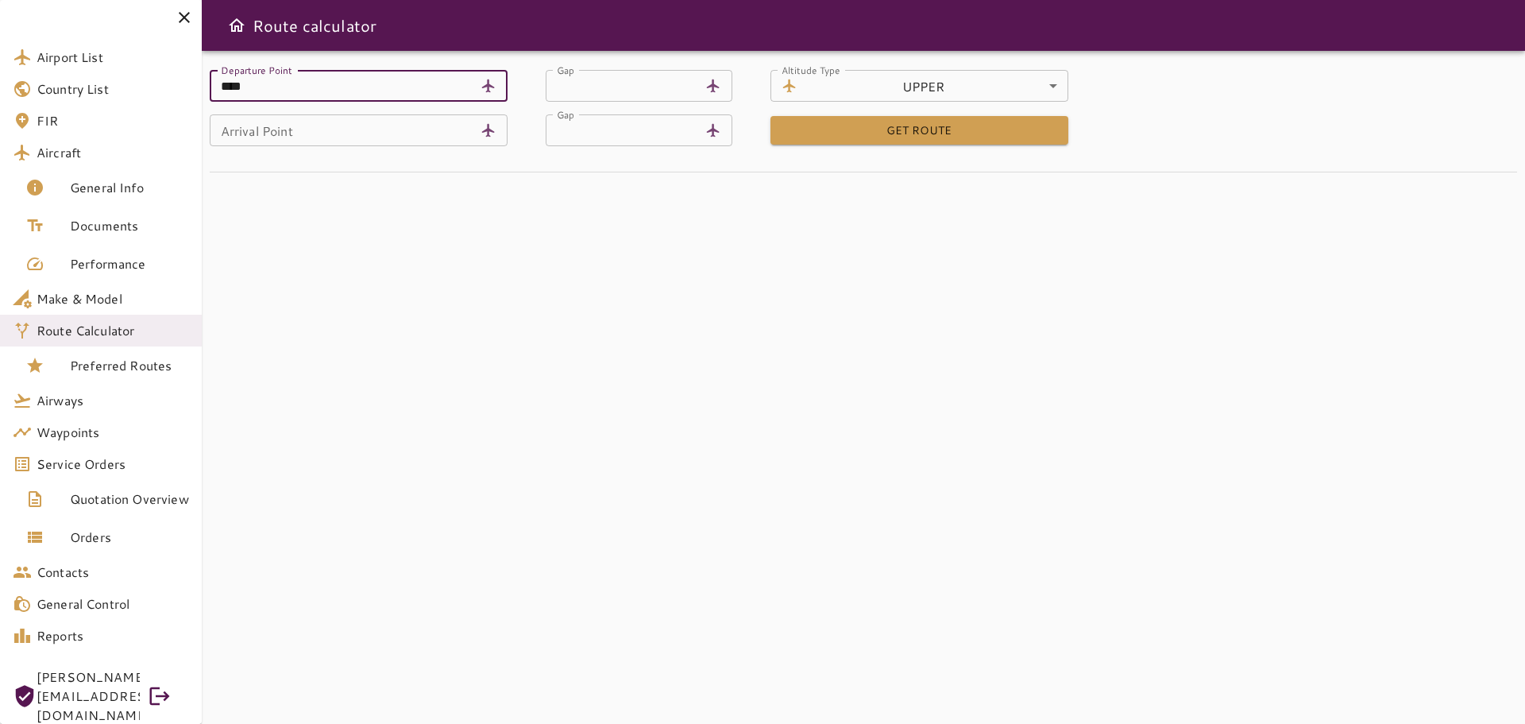
type input "****"
click at [334, 130] on input "Arrival Point" at bounding box center [342, 130] width 265 height 32
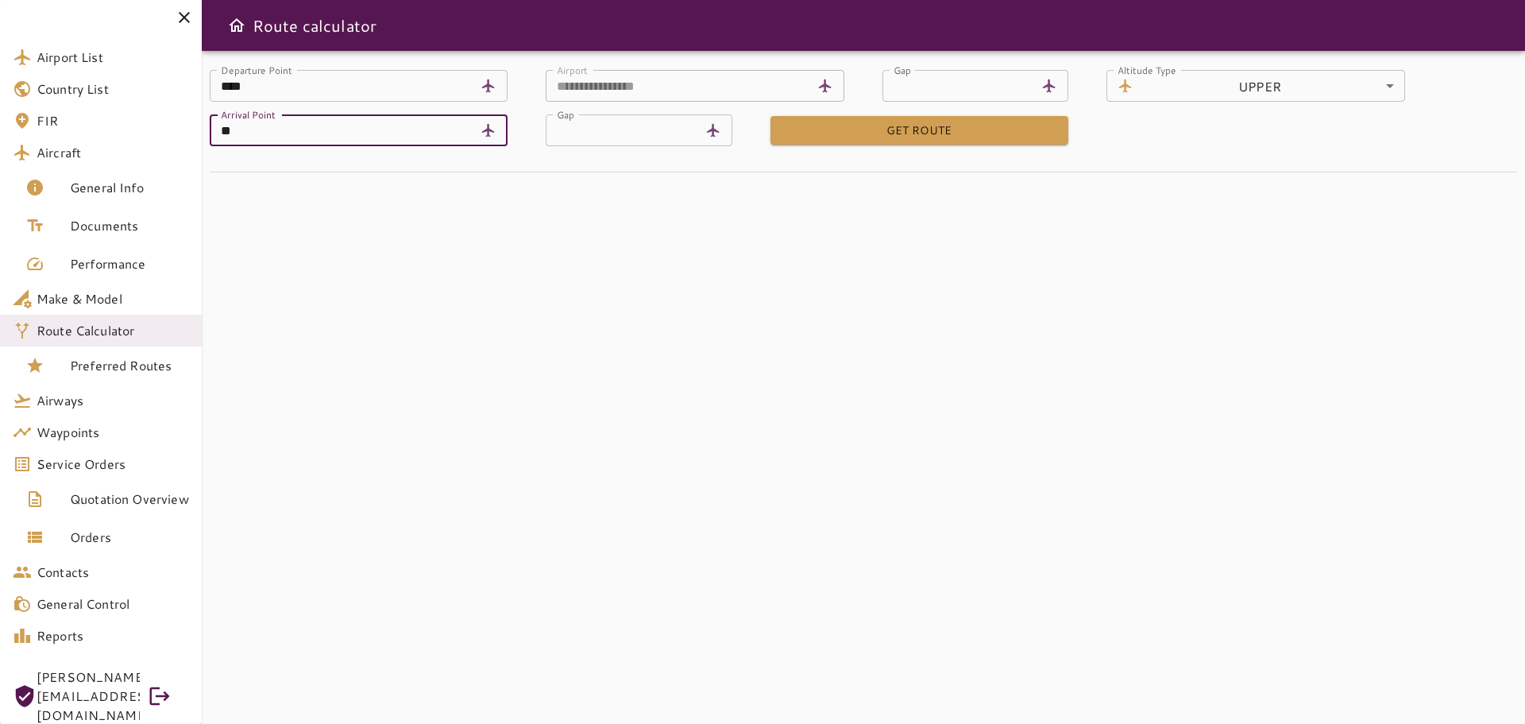
type input "*"
type input "****"
click at [877, 129] on button "GET ROUTE" at bounding box center [920, 130] width 299 height 29
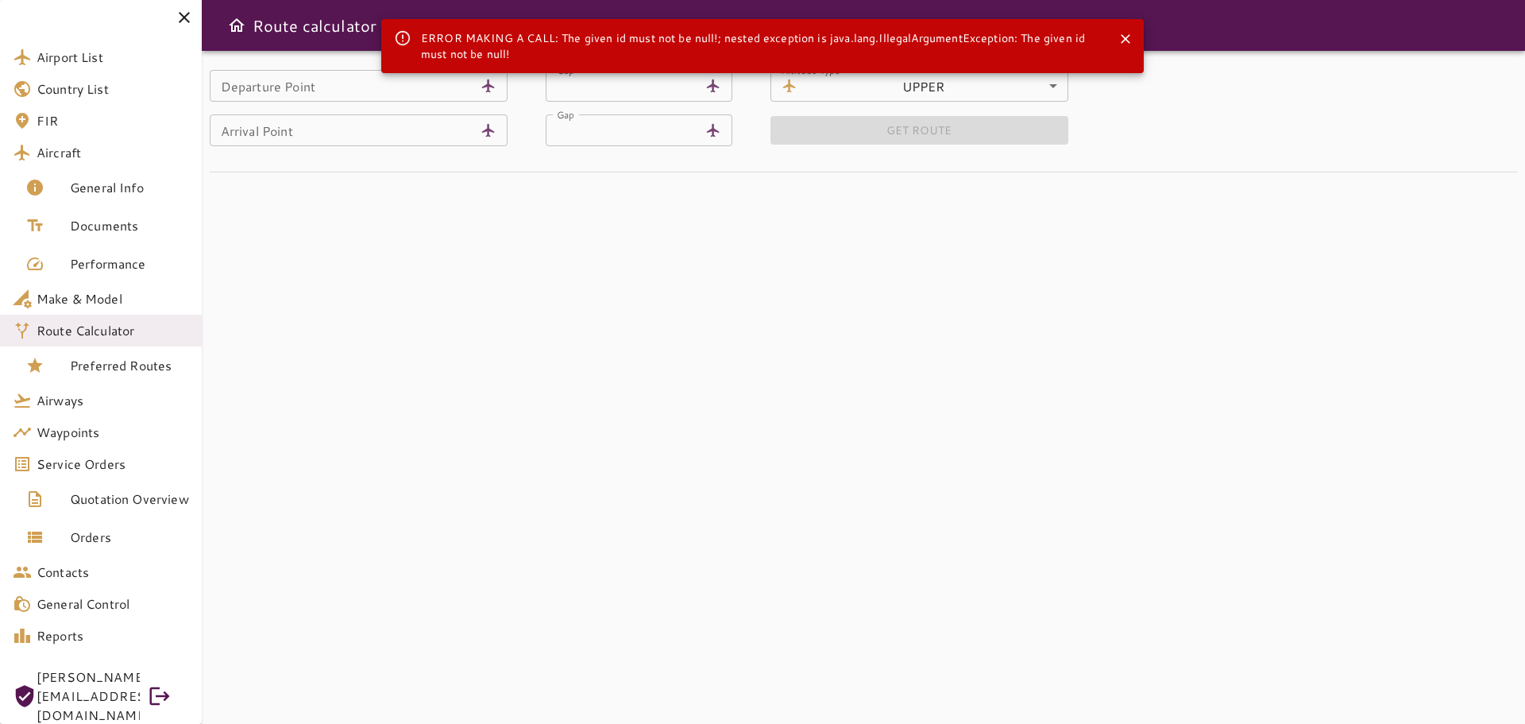
click at [573, 331] on div "Departure Point Departure Point Gap ** Gap Altitude Type ​ UPPER ***** Altitude…" at bounding box center [863, 387] width 1323 height 673
click at [325, 95] on input "Departure Point" at bounding box center [342, 86] width 265 height 32
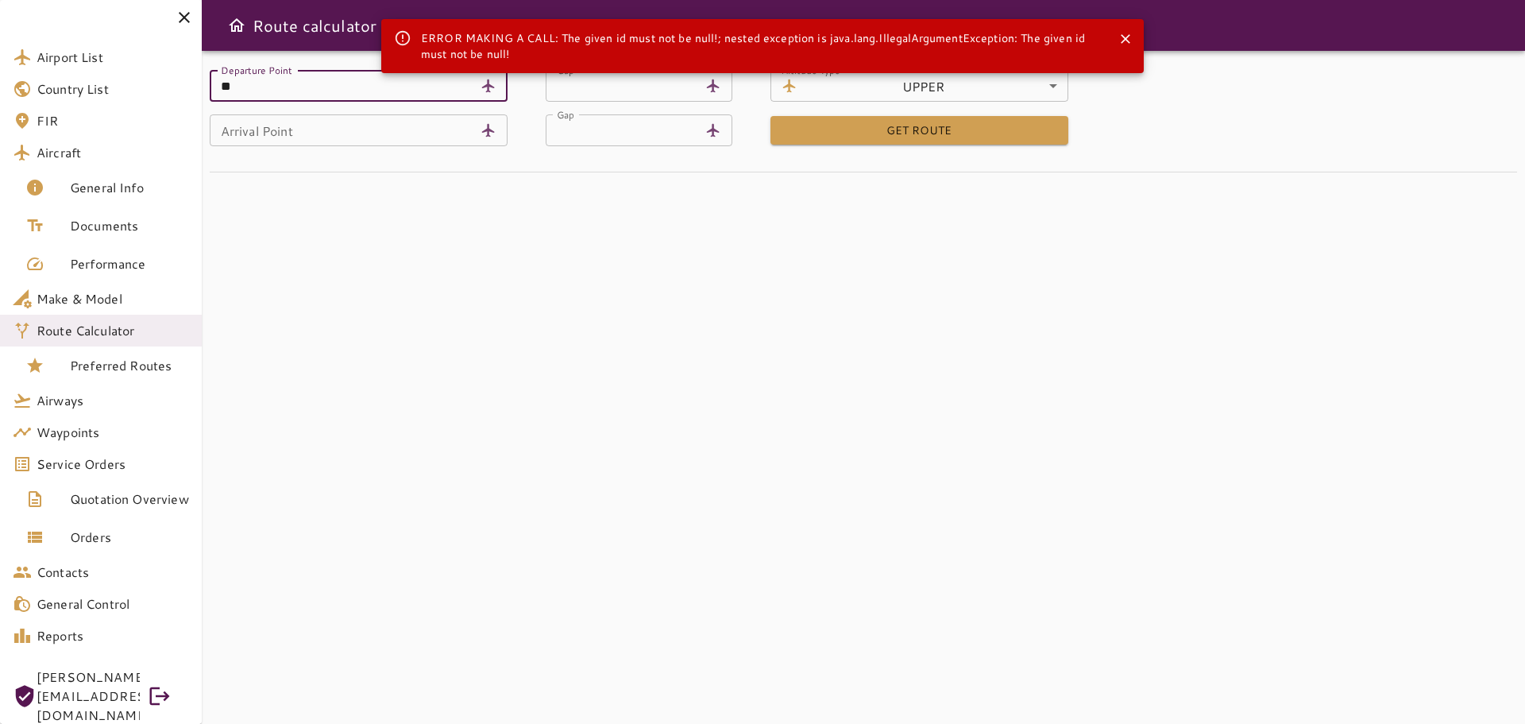
type input "****"
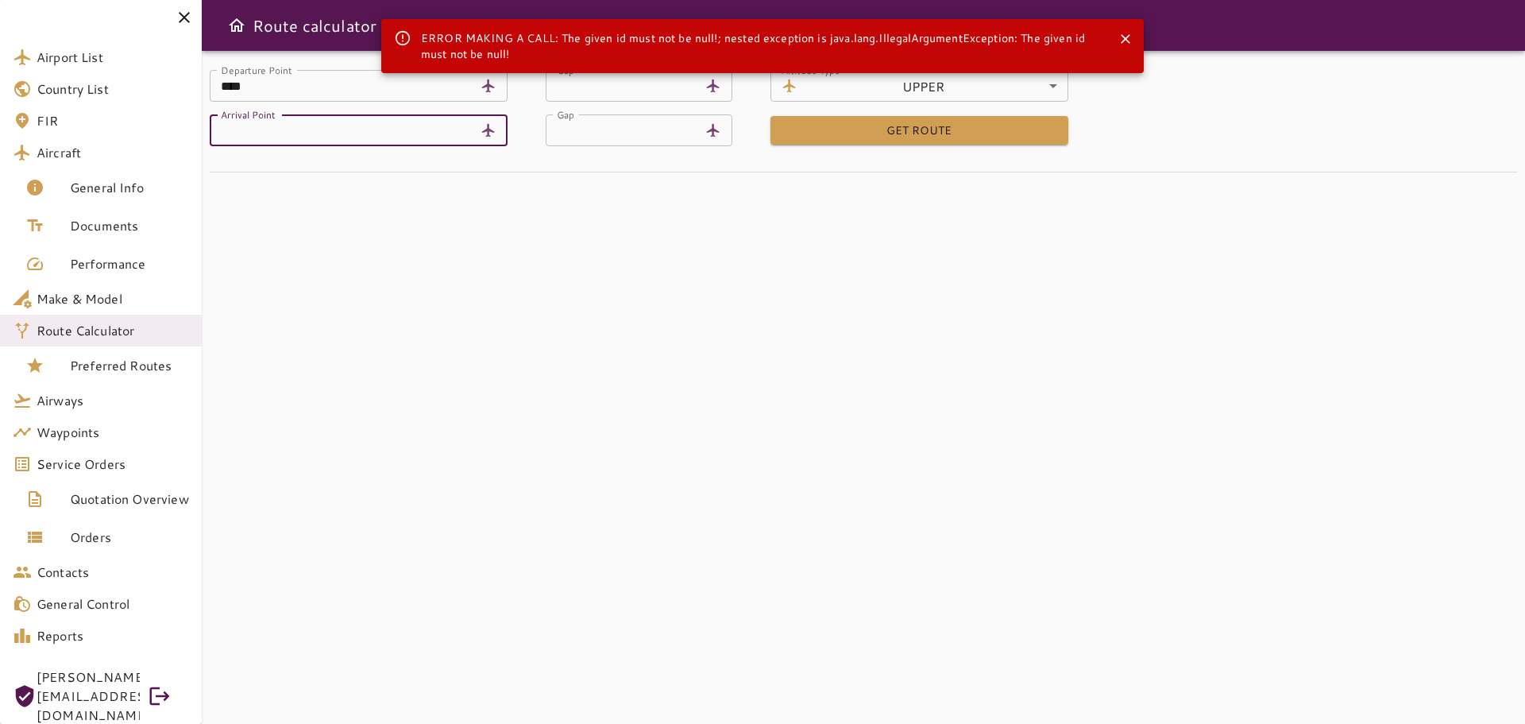
click at [293, 128] on input "Arrival Point" at bounding box center [342, 130] width 265 height 32
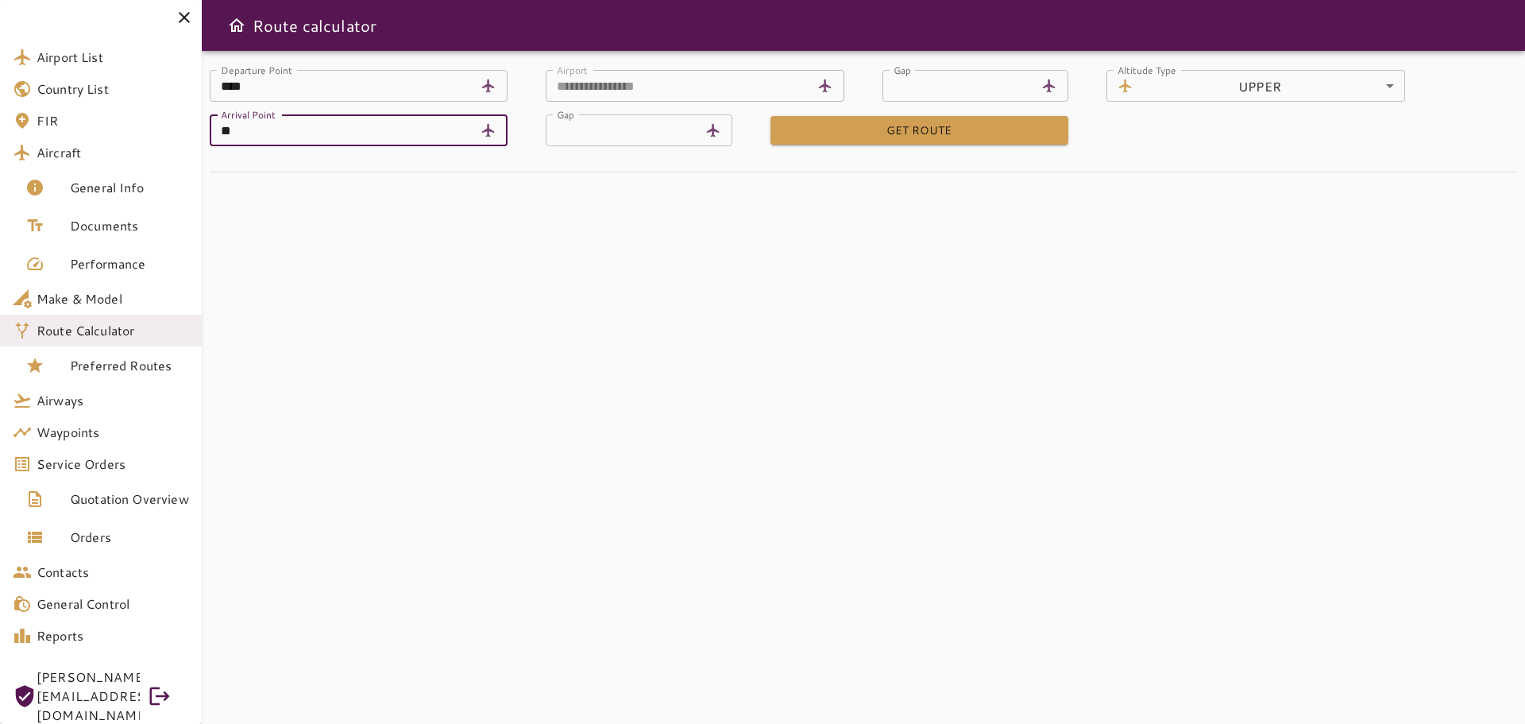
type input "****"
click at [319, 213] on div "**********" at bounding box center [863, 387] width 1323 height 673
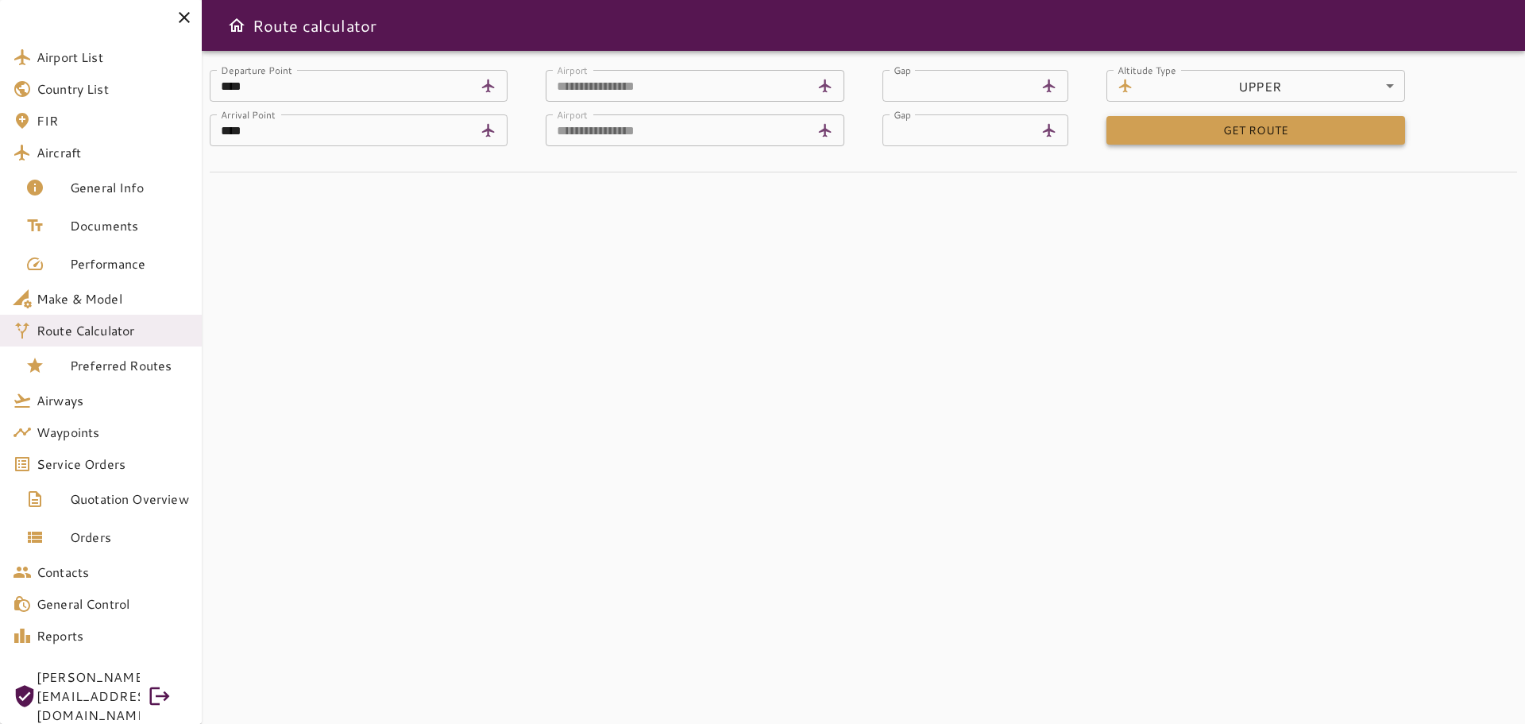
click at [1202, 145] on button "GET ROUTE" at bounding box center [1256, 130] width 299 height 29
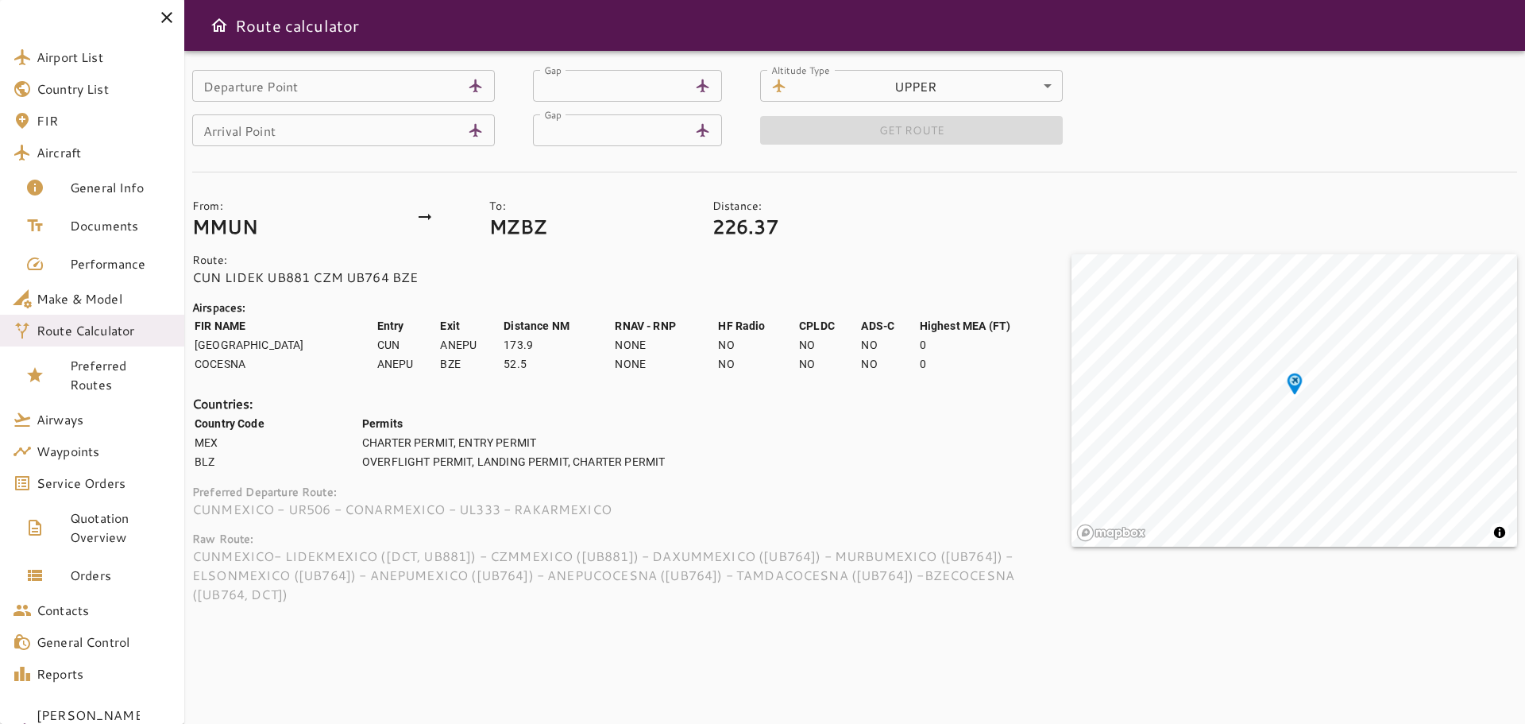
click at [790, 424] on th "Permits" at bounding box center [715, 423] width 709 height 17
